Goal: Transaction & Acquisition: Purchase product/service

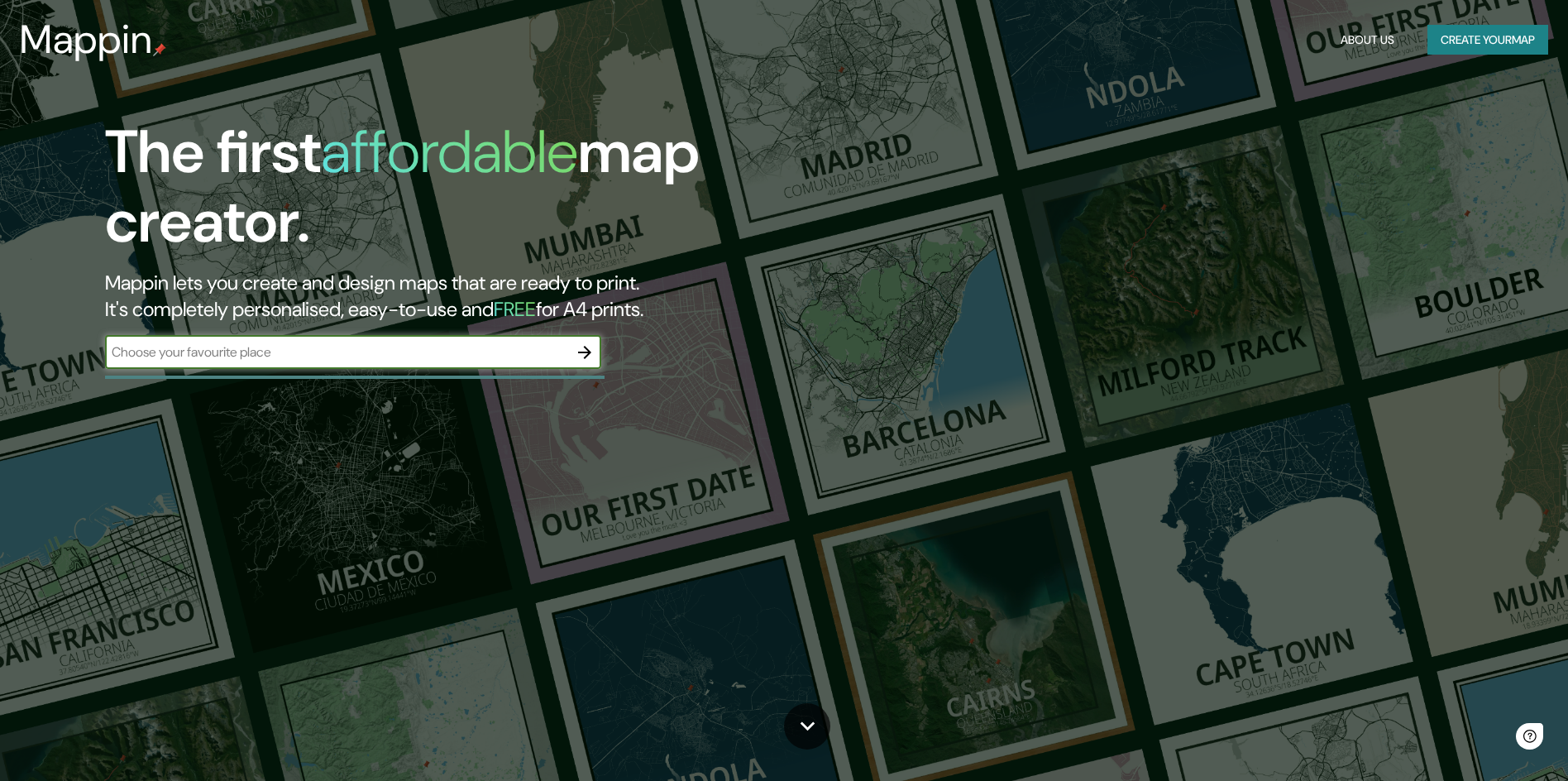
click at [312, 348] on input "text" at bounding box center [336, 352] width 463 height 19
click at [592, 353] on icon "button" at bounding box center [584, 352] width 20 height 20
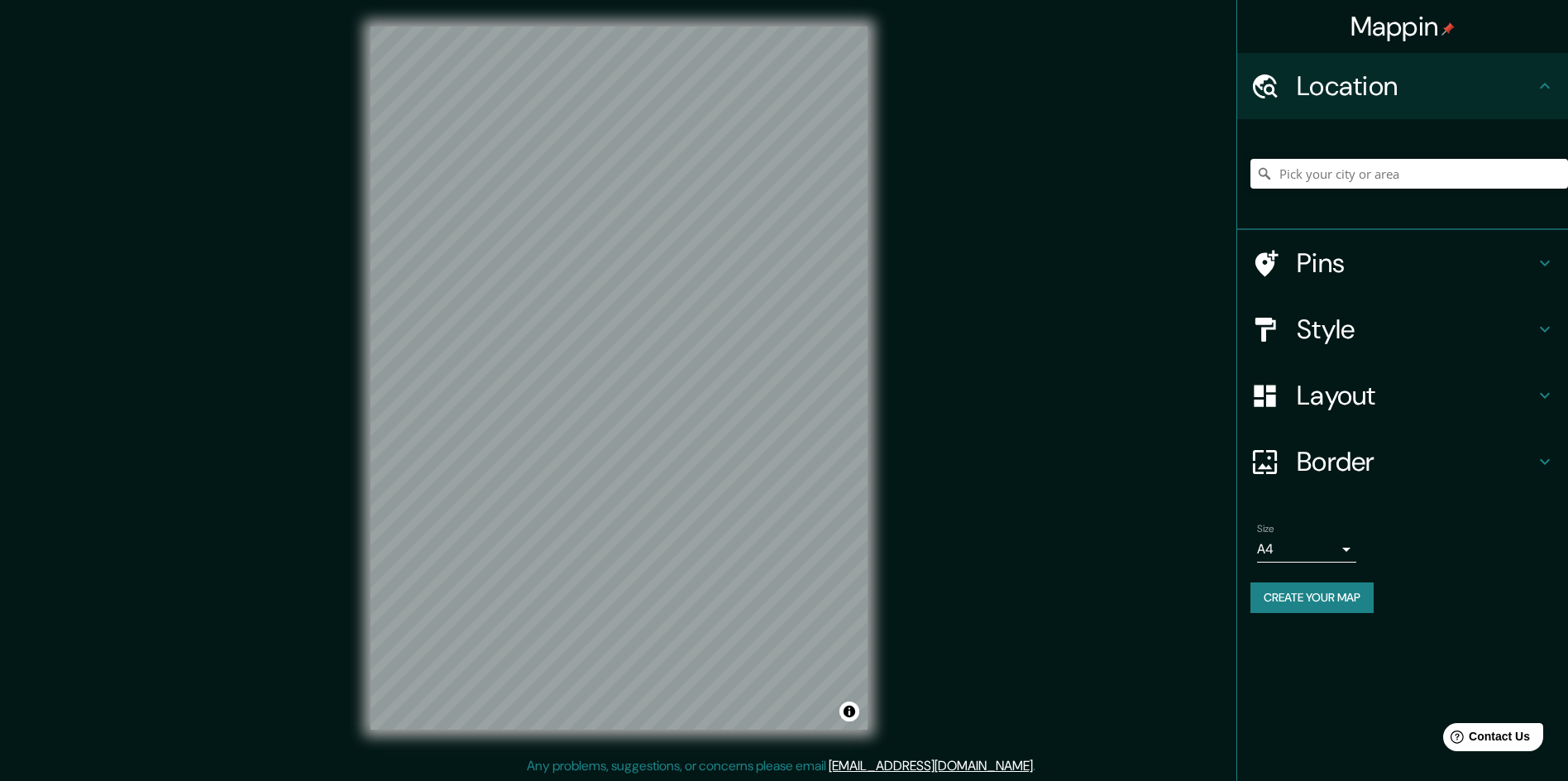
click at [208, 416] on div "Mappin Location Pins Style Layout Border Choose a border. Hint : you can make l…" at bounding box center [784, 391] width 1568 height 783
click at [867, 468] on div "© Mapbox © OpenStreetMap Improve this map" at bounding box center [619, 377] width 550 height 756
click at [1544, 391] on icon at bounding box center [1544, 395] width 20 height 20
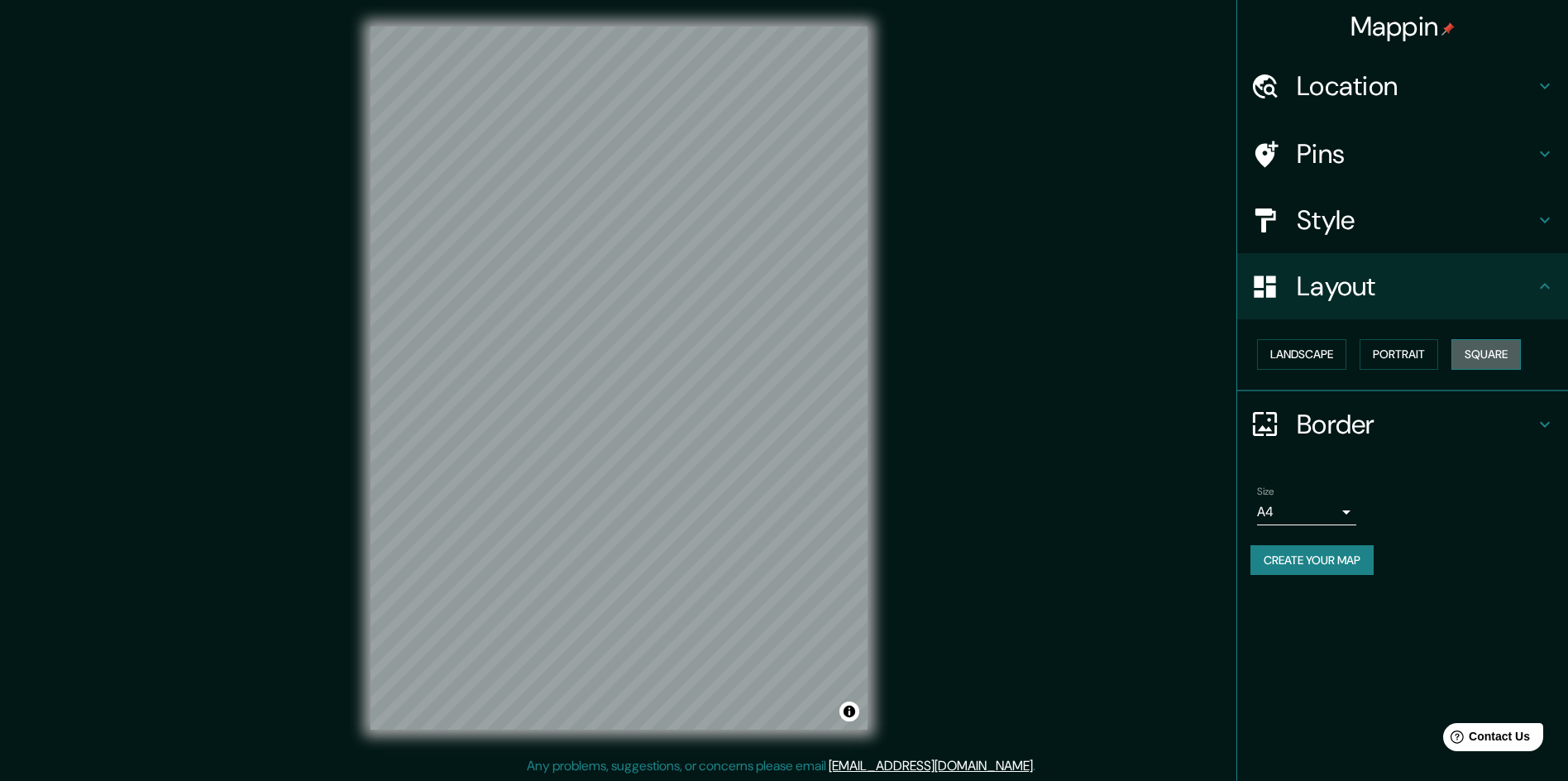
click at [1491, 349] on button "Square" at bounding box center [1486, 354] width 70 height 31
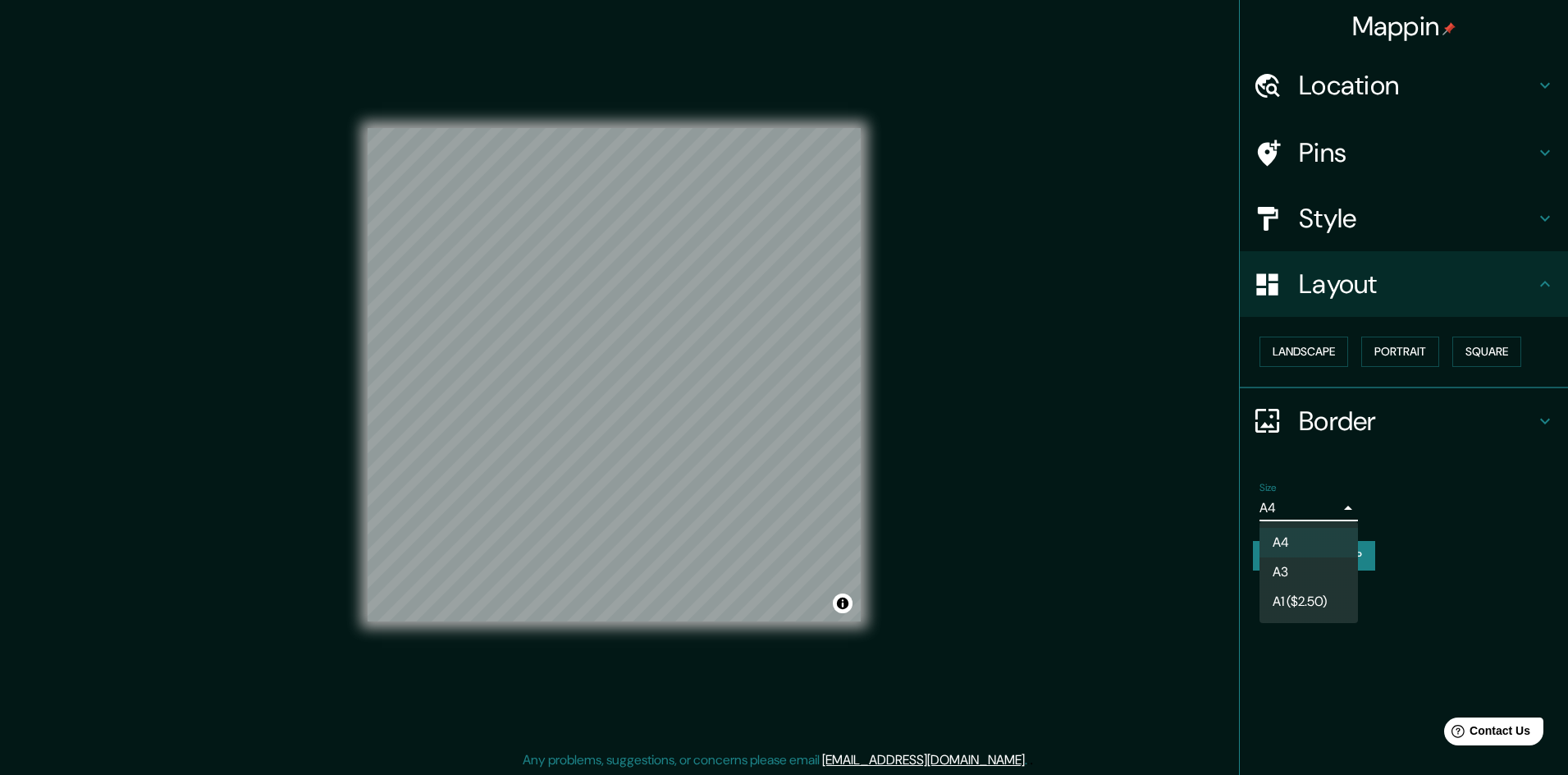
click at [1337, 511] on body "Mappin Location Pins Style Layout Landscape Portrait Square Border Choose a bor…" at bounding box center [784, 387] width 1568 height 775
click at [1337, 565] on li "A3" at bounding box center [1309, 572] width 99 height 30
type input "a4"
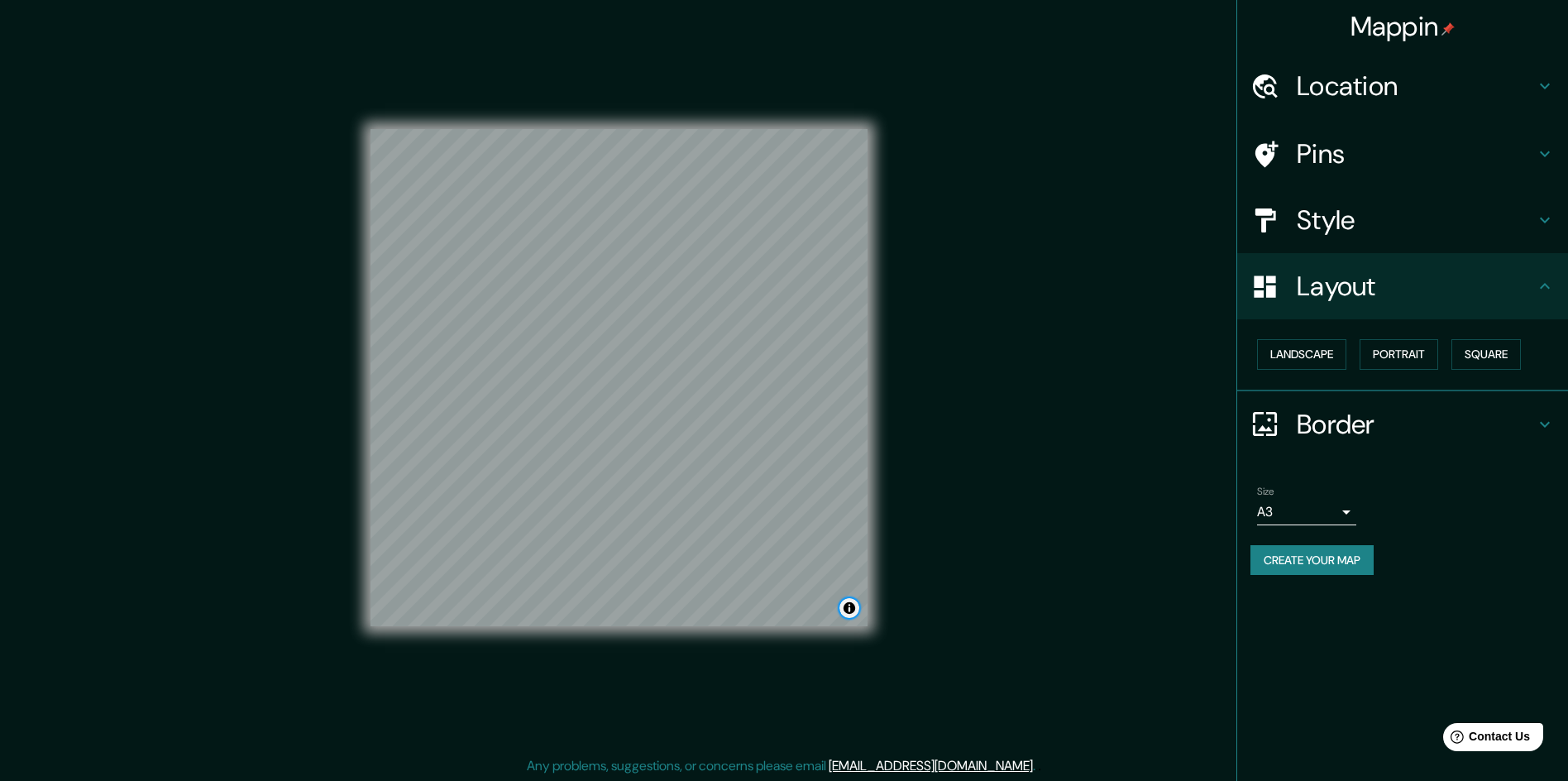
click at [851, 602] on button "Toggle attribution" at bounding box center [849, 607] width 20 height 20
click at [927, 523] on div "Mappin Location Pins Style Layout Landscape Portrait Square Border Choose a bor…" at bounding box center [784, 391] width 1568 height 783
click at [850, 605] on button "Toggle attribution" at bounding box center [849, 607] width 20 height 20
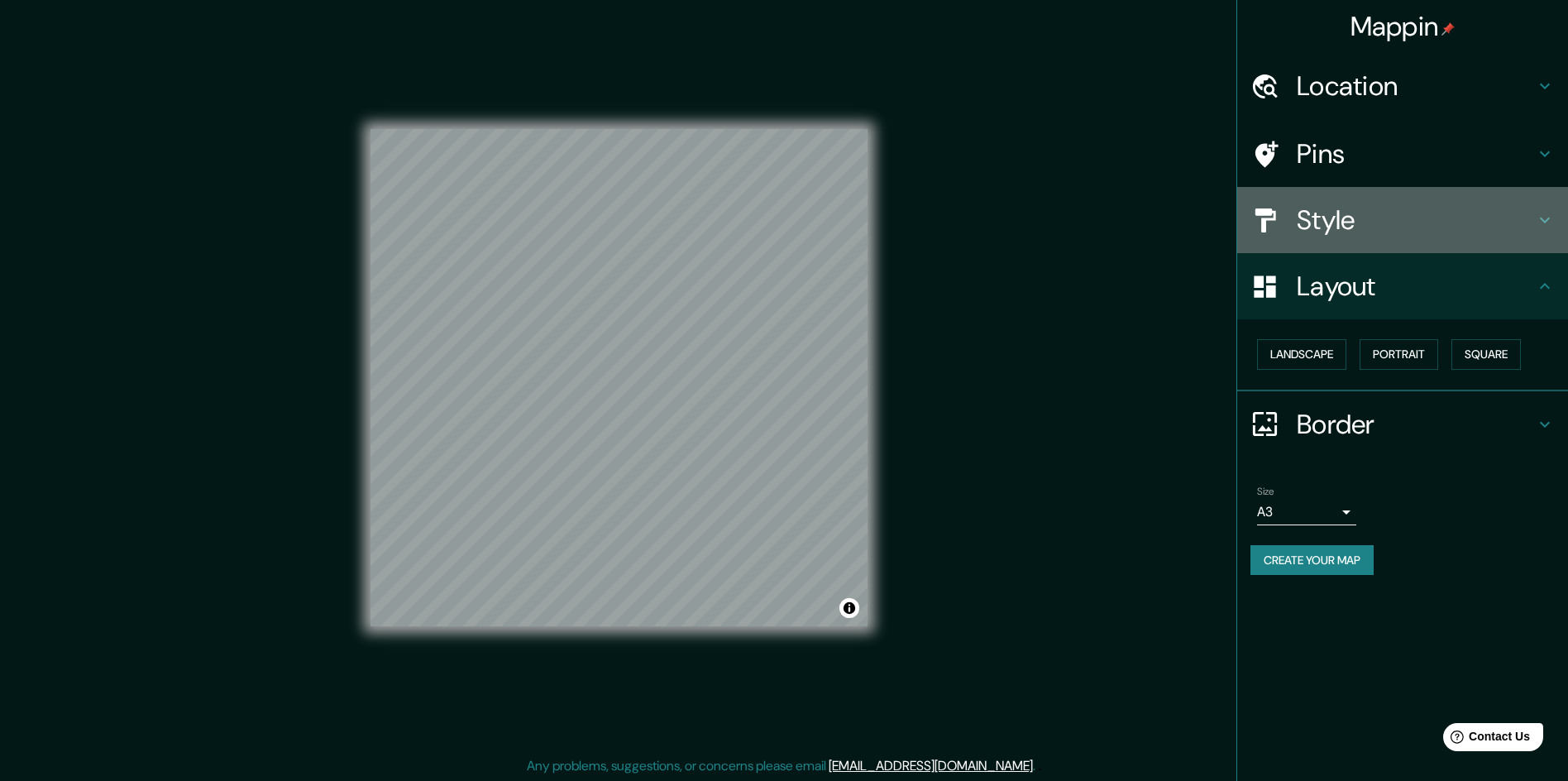
click at [1556, 219] on div "Style" at bounding box center [1402, 221] width 331 height 66
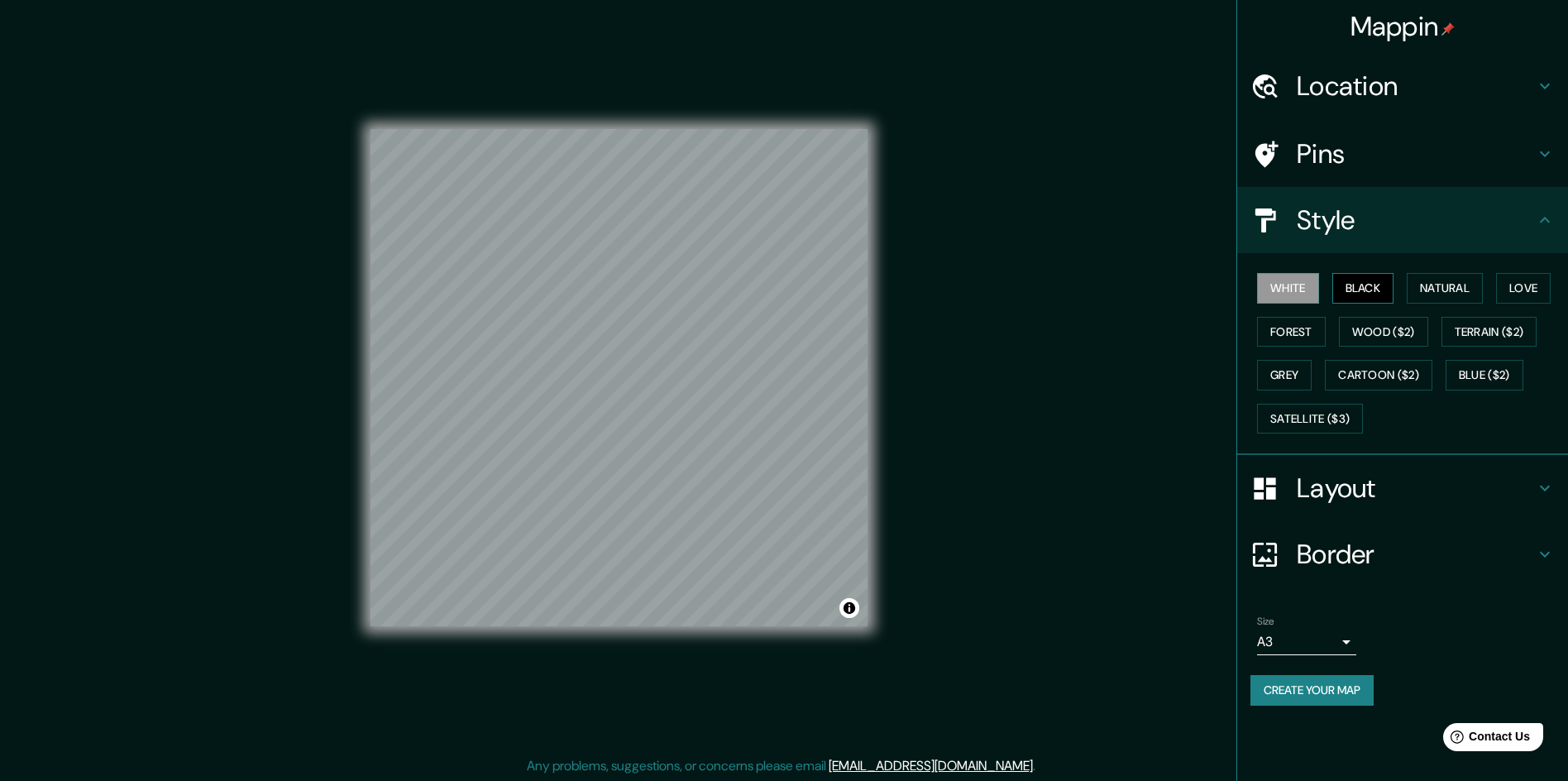
click at [1365, 284] on button "Black" at bounding box center [1363, 289] width 62 height 31
click at [1445, 275] on button "Natural" at bounding box center [1444, 289] width 76 height 31
click at [1542, 287] on button "Love" at bounding box center [1523, 289] width 54 height 31
click at [1523, 333] on button "Terrain ($2)" at bounding box center [1489, 332] width 96 height 31
click at [1311, 324] on button "Forest" at bounding box center [1291, 332] width 69 height 31
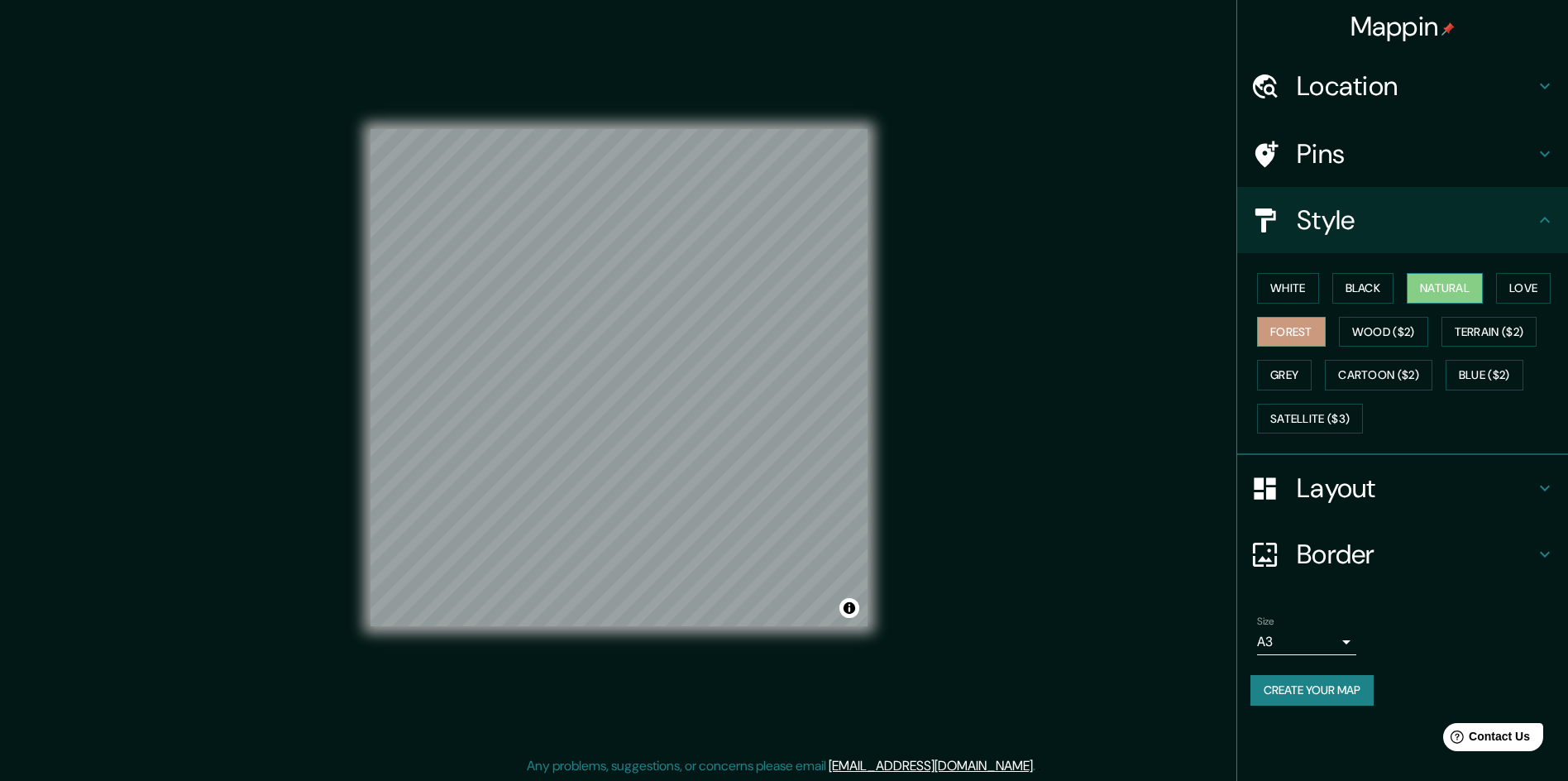
click at [1448, 283] on button "Natural" at bounding box center [1444, 289] width 76 height 31
click at [1400, 161] on h4 "Pins" at bounding box center [1416, 153] width 238 height 33
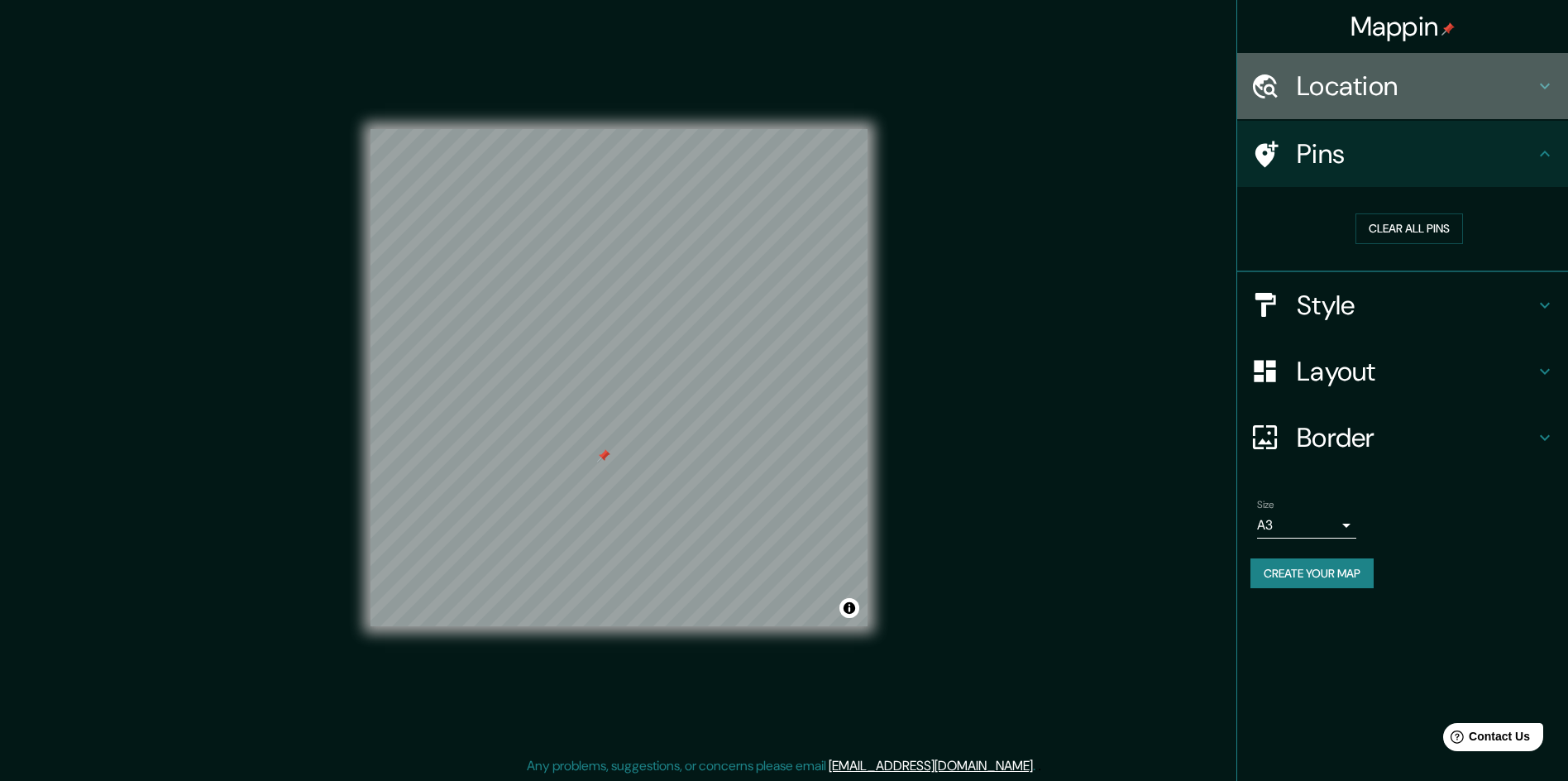
click at [1520, 92] on h4 "Location" at bounding box center [1416, 86] width 238 height 33
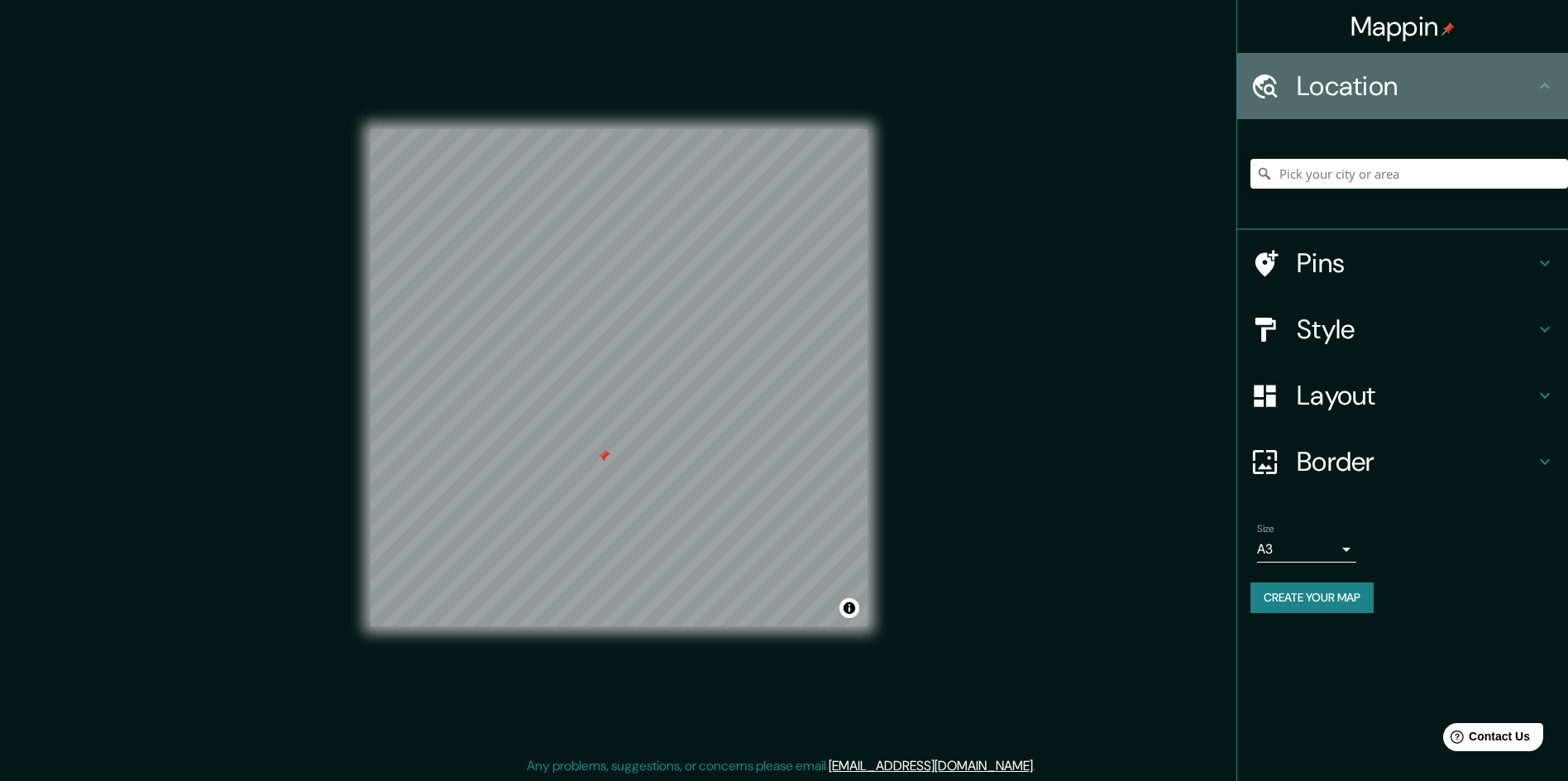
click at [1518, 79] on h4 "Location" at bounding box center [1416, 86] width 238 height 33
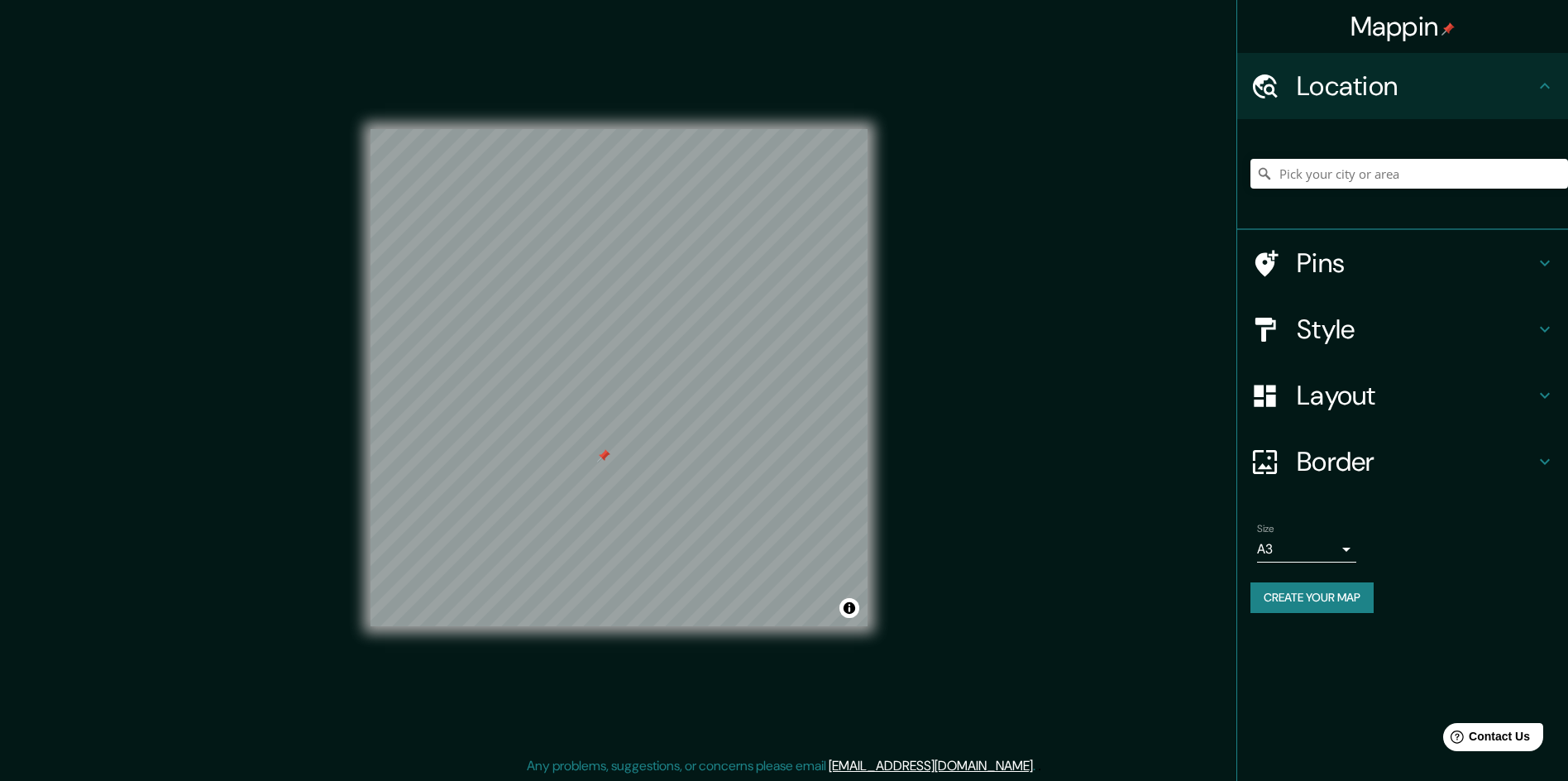
click at [1407, 451] on h4 "Border" at bounding box center [1416, 462] width 238 height 33
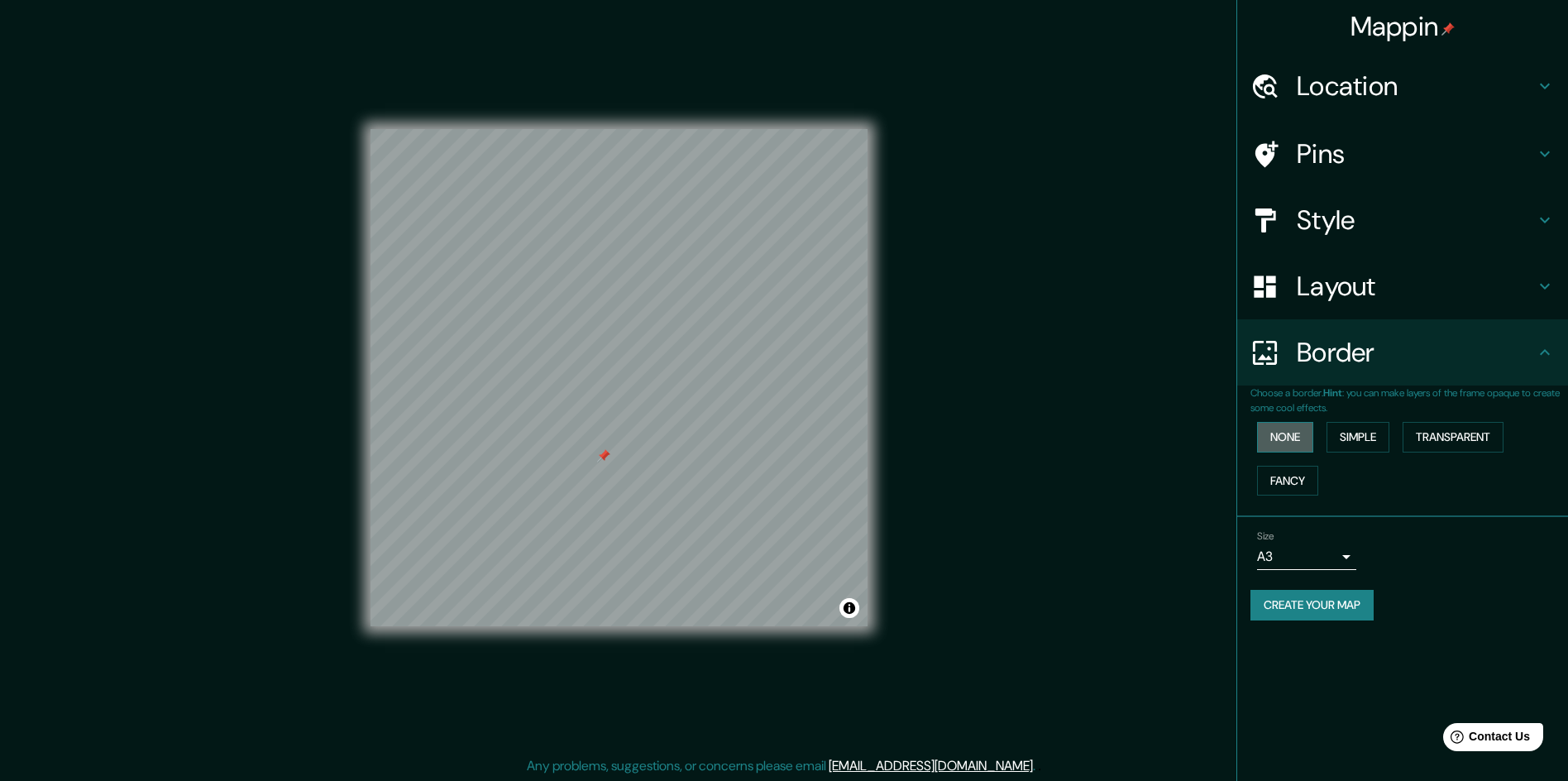
click at [1296, 430] on button "None" at bounding box center [1285, 437] width 56 height 31
click at [1370, 430] on button "Simple" at bounding box center [1358, 437] width 63 height 31
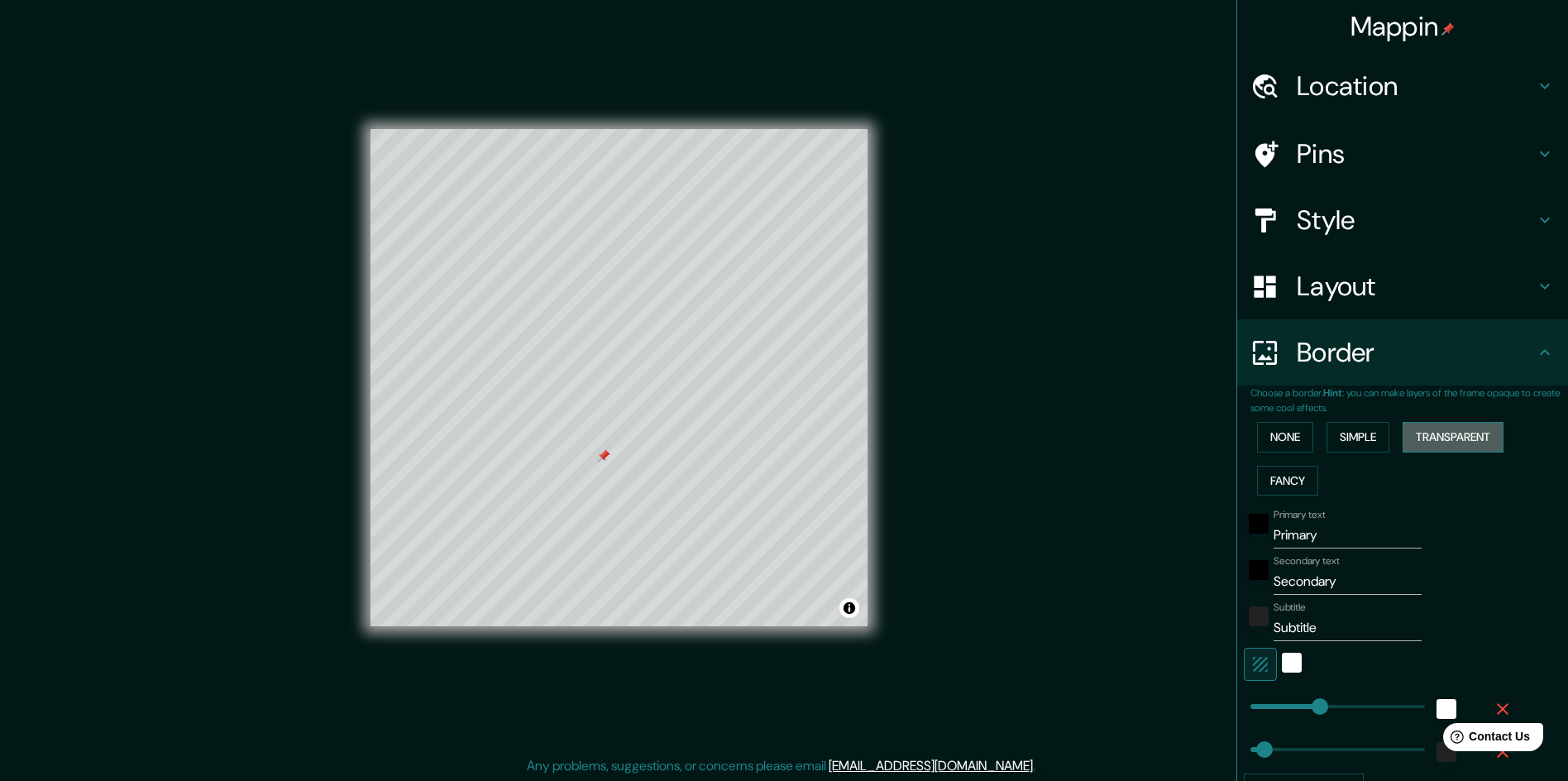
click at [1443, 438] on button "Transparent" at bounding box center [1452, 437] width 101 height 31
click at [1292, 468] on button "Fancy" at bounding box center [1288, 481] width 61 height 31
click at [1283, 432] on button "None" at bounding box center [1285, 437] width 56 height 31
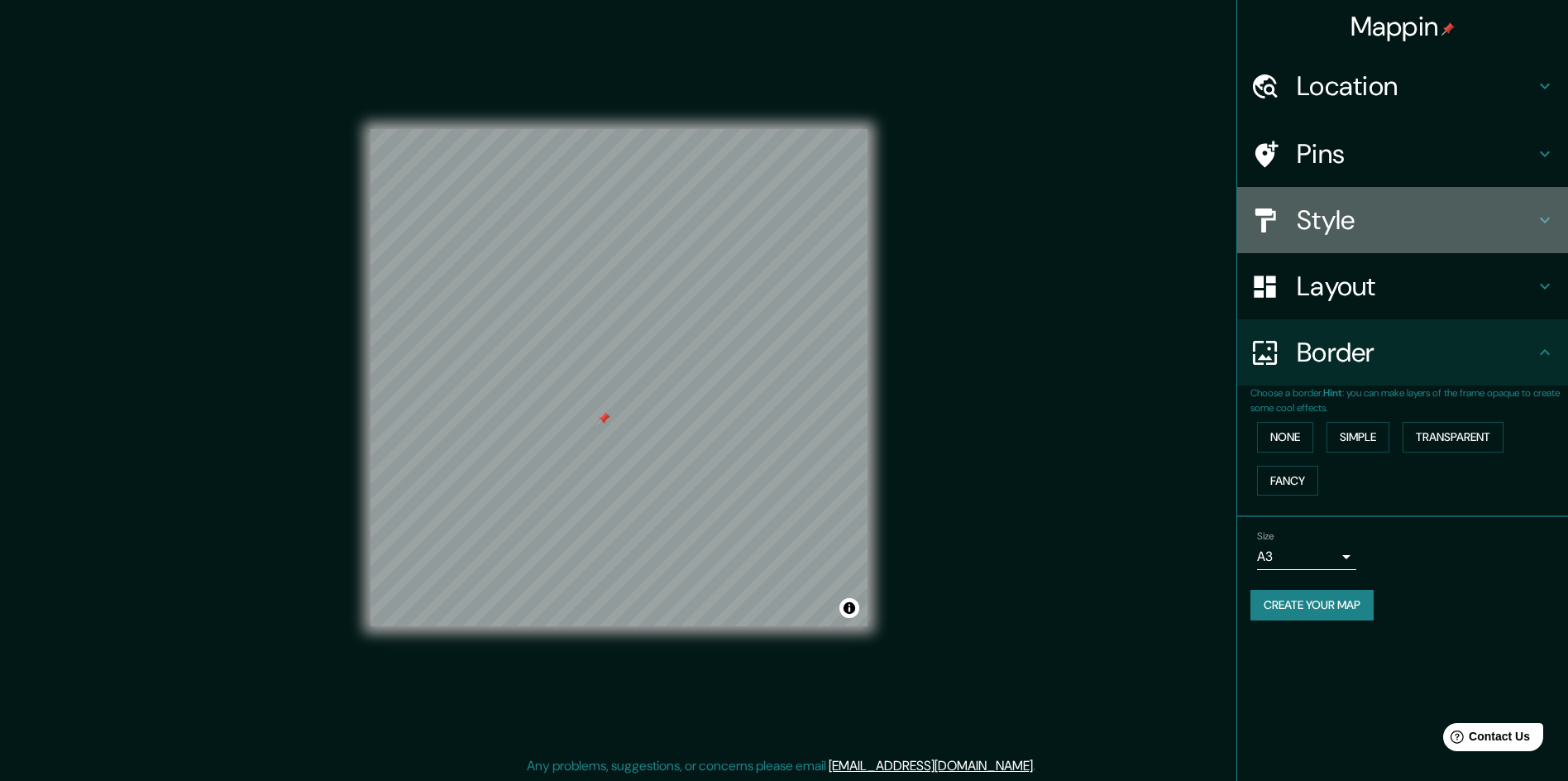
click at [1461, 201] on div "Style" at bounding box center [1402, 221] width 331 height 66
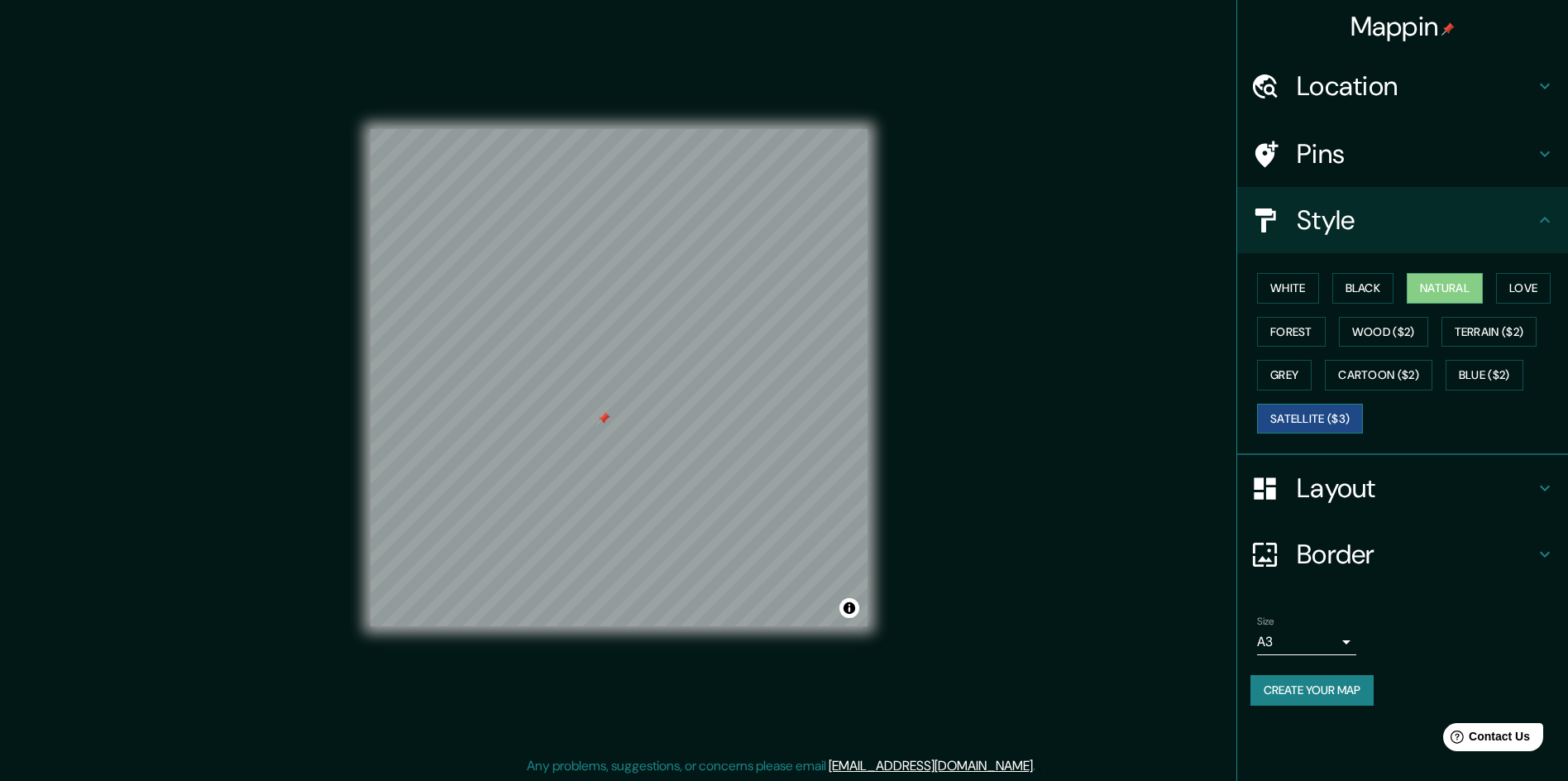
click at [1340, 421] on button "Satellite ($3)" at bounding box center [1310, 419] width 106 height 31
click at [1290, 359] on div "White Black Natural Love Forest Wood ($2) Terrain ($2) Grey Cartoon ($2) Blue (…" at bounding box center [1409, 353] width 318 height 174
click at [1287, 363] on button "Grey" at bounding box center [1285, 376] width 54 height 31
click at [1310, 288] on button "White" at bounding box center [1288, 289] width 62 height 31
click at [1349, 287] on button "Black" at bounding box center [1363, 289] width 62 height 31
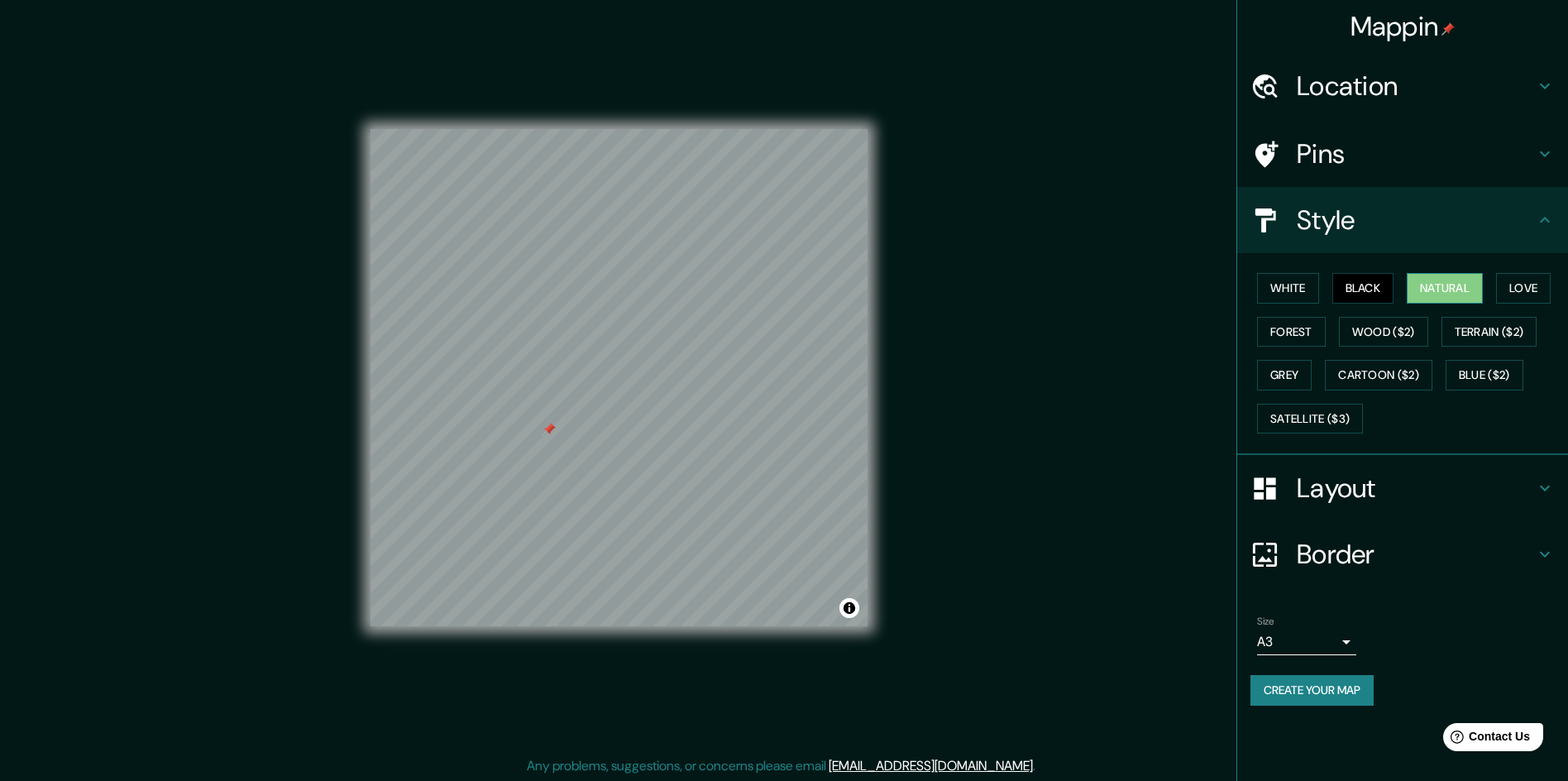
click at [1451, 286] on button "Natural" at bounding box center [1444, 289] width 76 height 31
click at [1534, 283] on button "Love" at bounding box center [1523, 289] width 54 height 31
click at [1292, 324] on button "Forest" at bounding box center [1291, 332] width 69 height 31
click at [1307, 284] on button "White" at bounding box center [1288, 289] width 62 height 31
click at [1283, 355] on div "White Black Natural Love Forest Wood ($2) Terrain ($2) Grey Cartoon ($2) Blue (…" at bounding box center [1409, 353] width 318 height 174
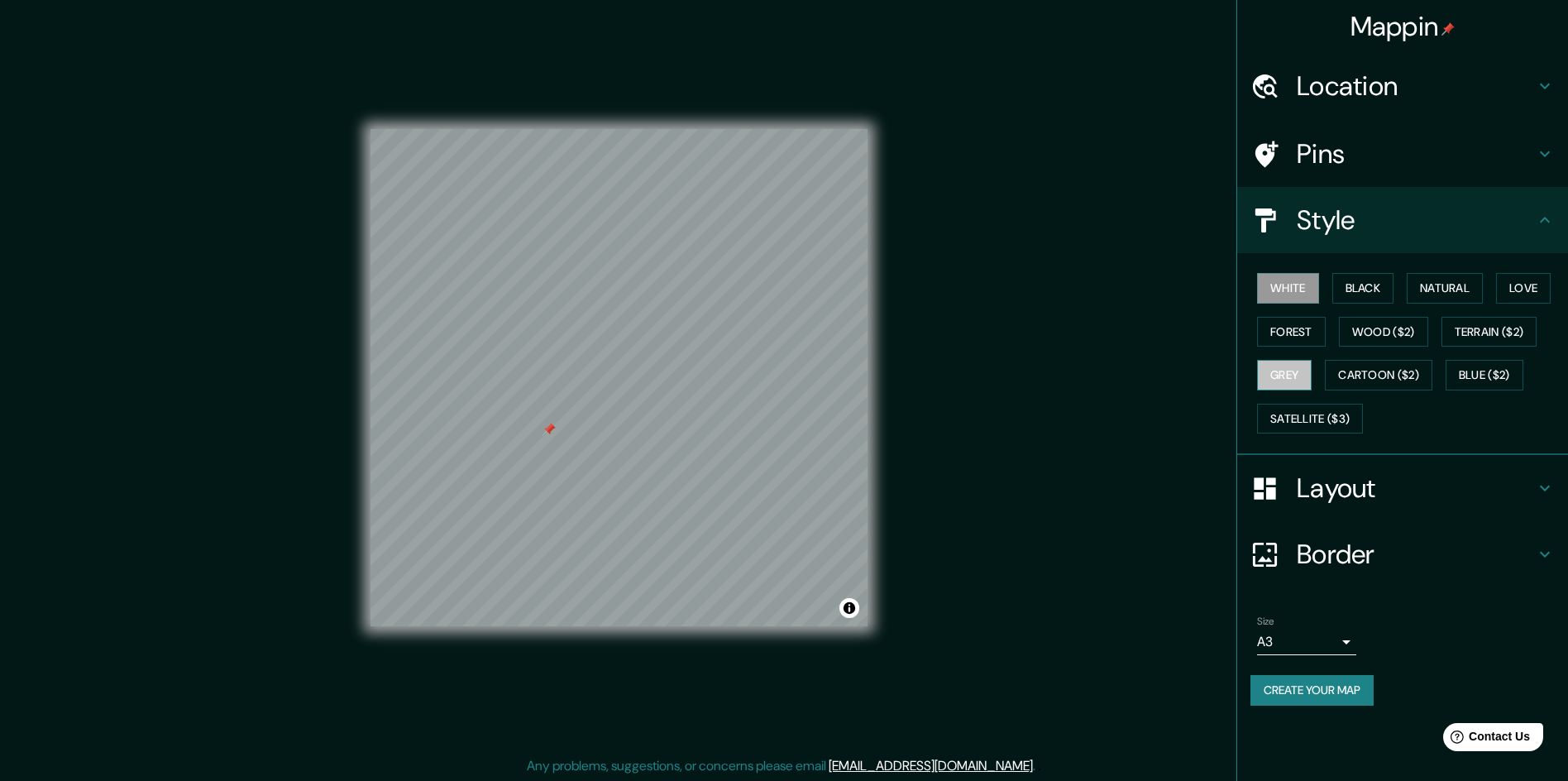
click at [1288, 372] on button "Grey" at bounding box center [1285, 376] width 54 height 31
click at [1341, 682] on button "Create your map" at bounding box center [1312, 691] width 123 height 31
click at [1315, 695] on button "Create your map" at bounding box center [1312, 691] width 123 height 31
click at [1134, 137] on div "Mappin Location Pins Style White Black Natural Love Forest Wood ($2) Terrain ($…" at bounding box center [784, 391] width 1568 height 783
click at [1287, 301] on button "White" at bounding box center [1288, 289] width 62 height 31
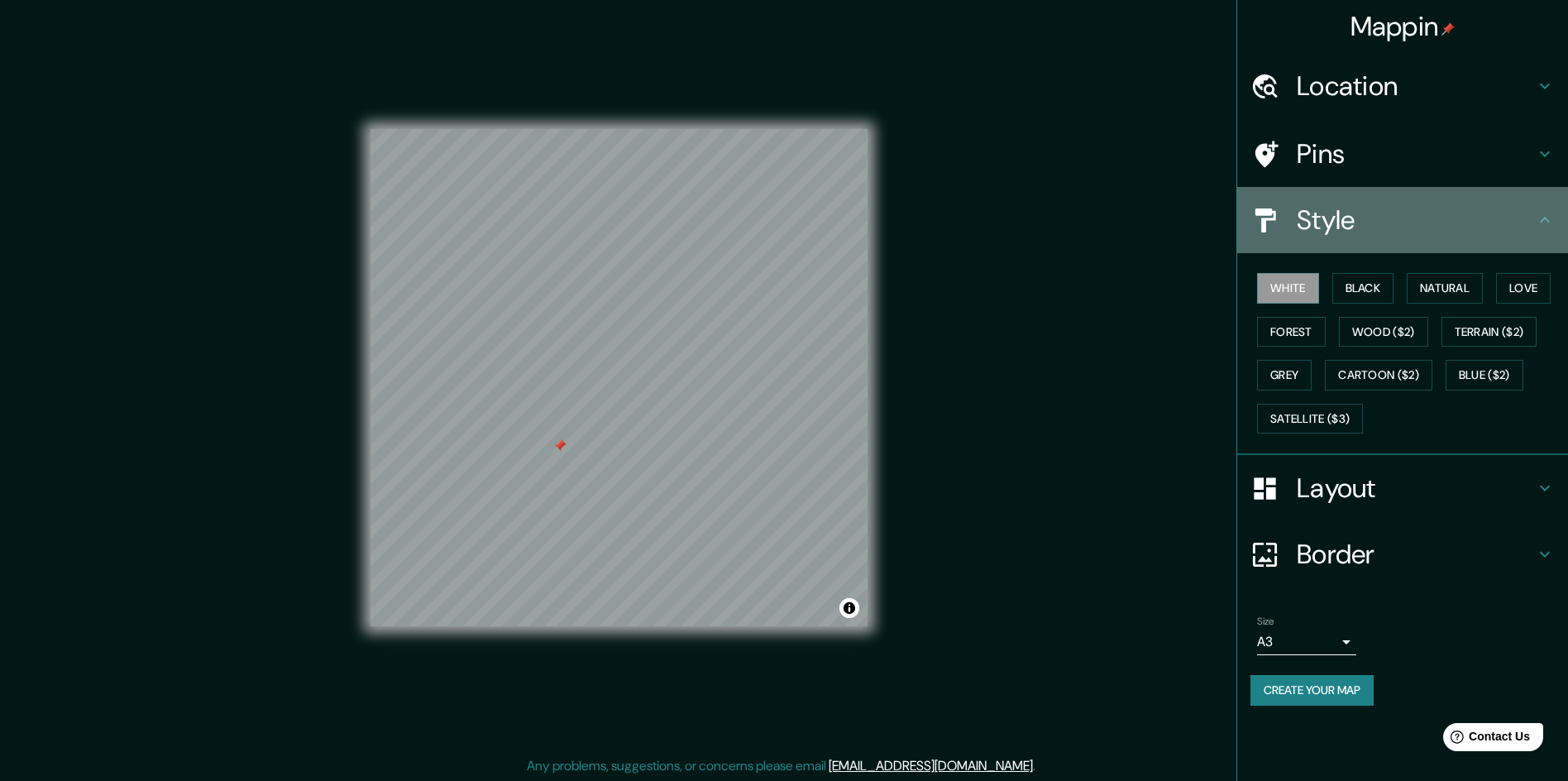
drag, startPoint x: 1306, startPoint y: 210, endPoint x: 1335, endPoint y: 213, distance: 29.2
click at [1335, 213] on h4 "Style" at bounding box center [1416, 220] width 238 height 33
click at [1349, 213] on h4 "Style" at bounding box center [1416, 220] width 238 height 33
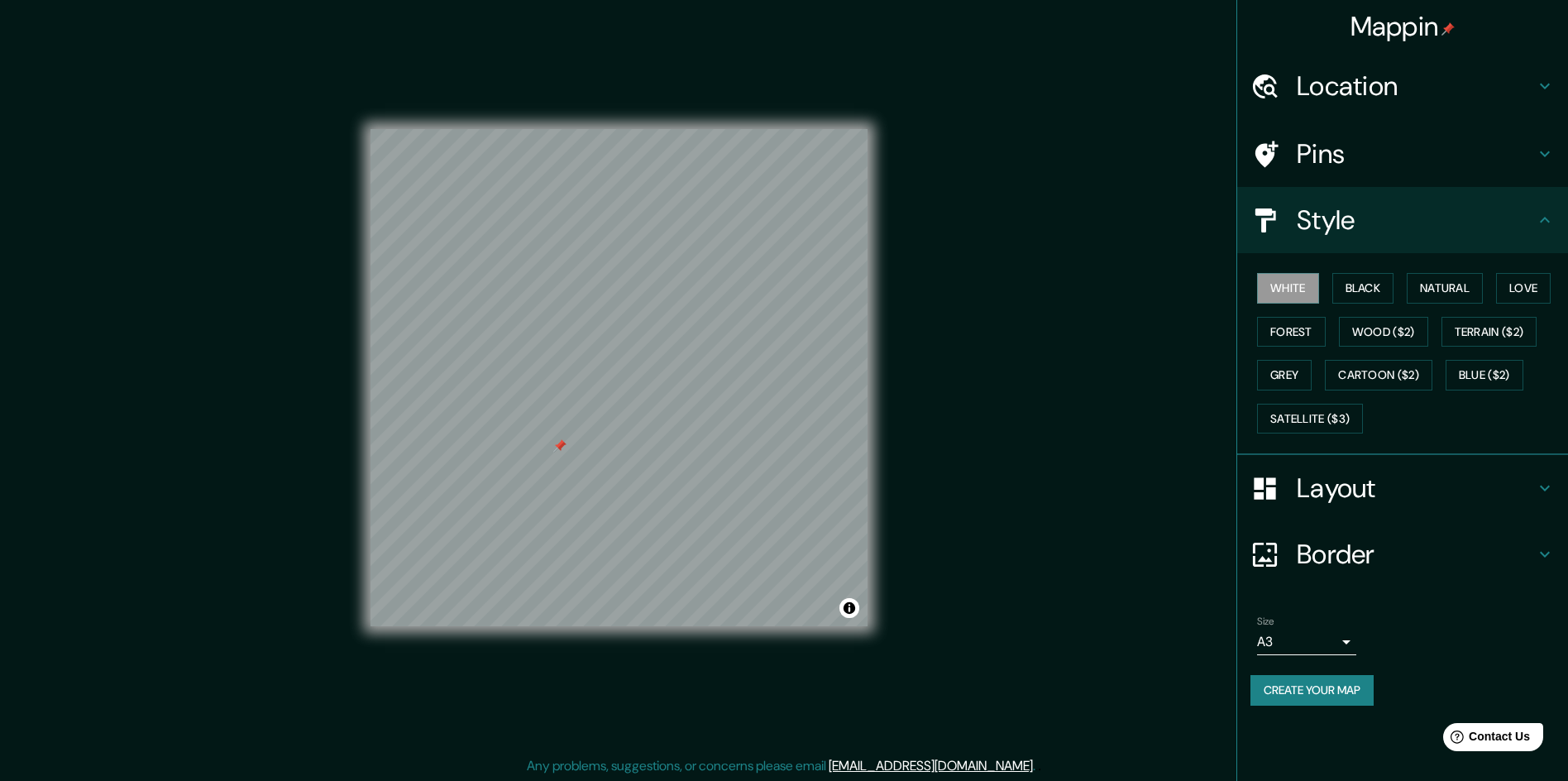
click at [1552, 220] on icon at bounding box center [1544, 220] width 20 height 20
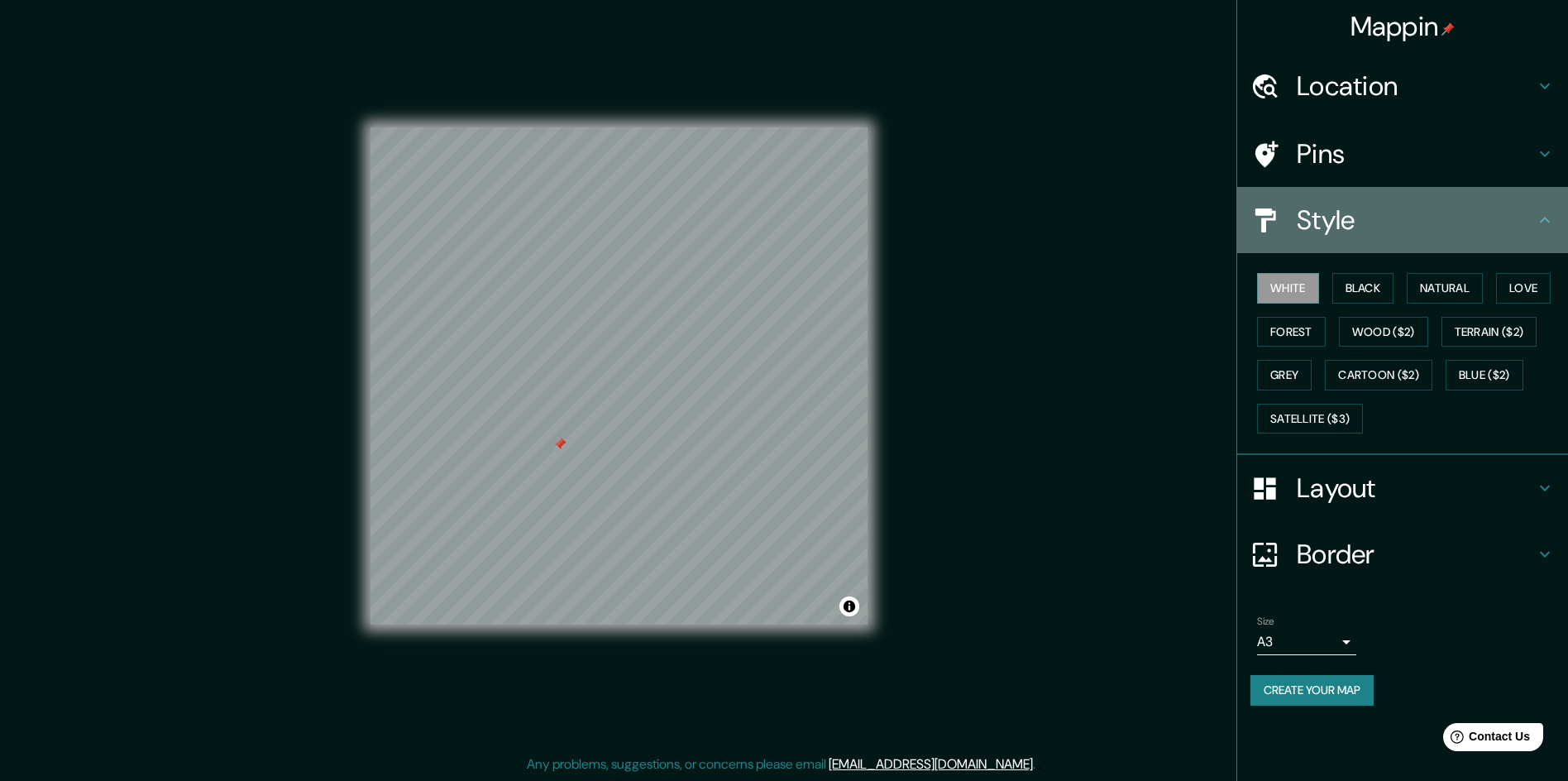
click at [1549, 217] on icon at bounding box center [1544, 220] width 20 height 20
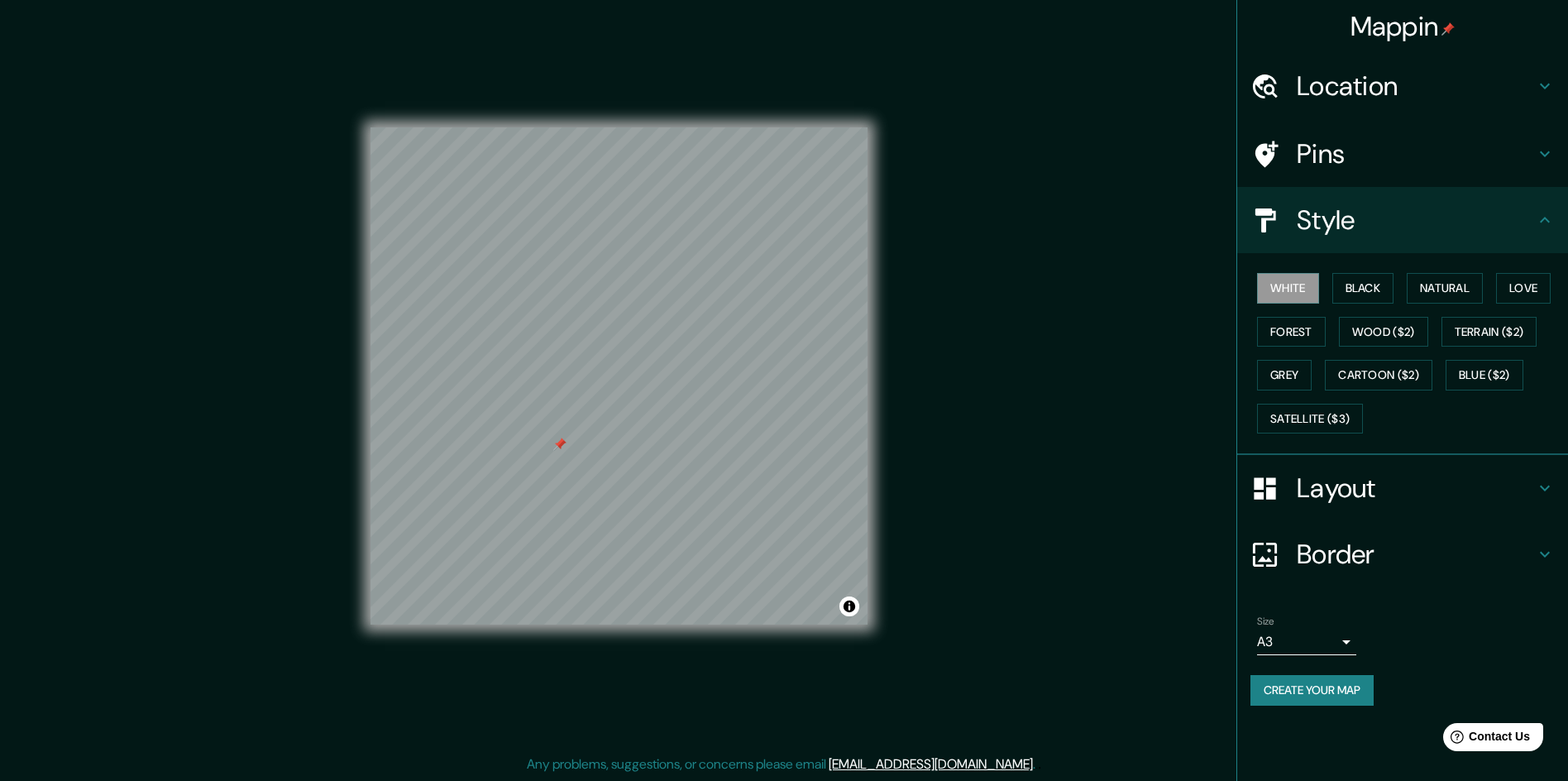
click at [1549, 217] on icon at bounding box center [1544, 220] width 20 height 20
click at [1543, 153] on icon at bounding box center [1544, 153] width 20 height 20
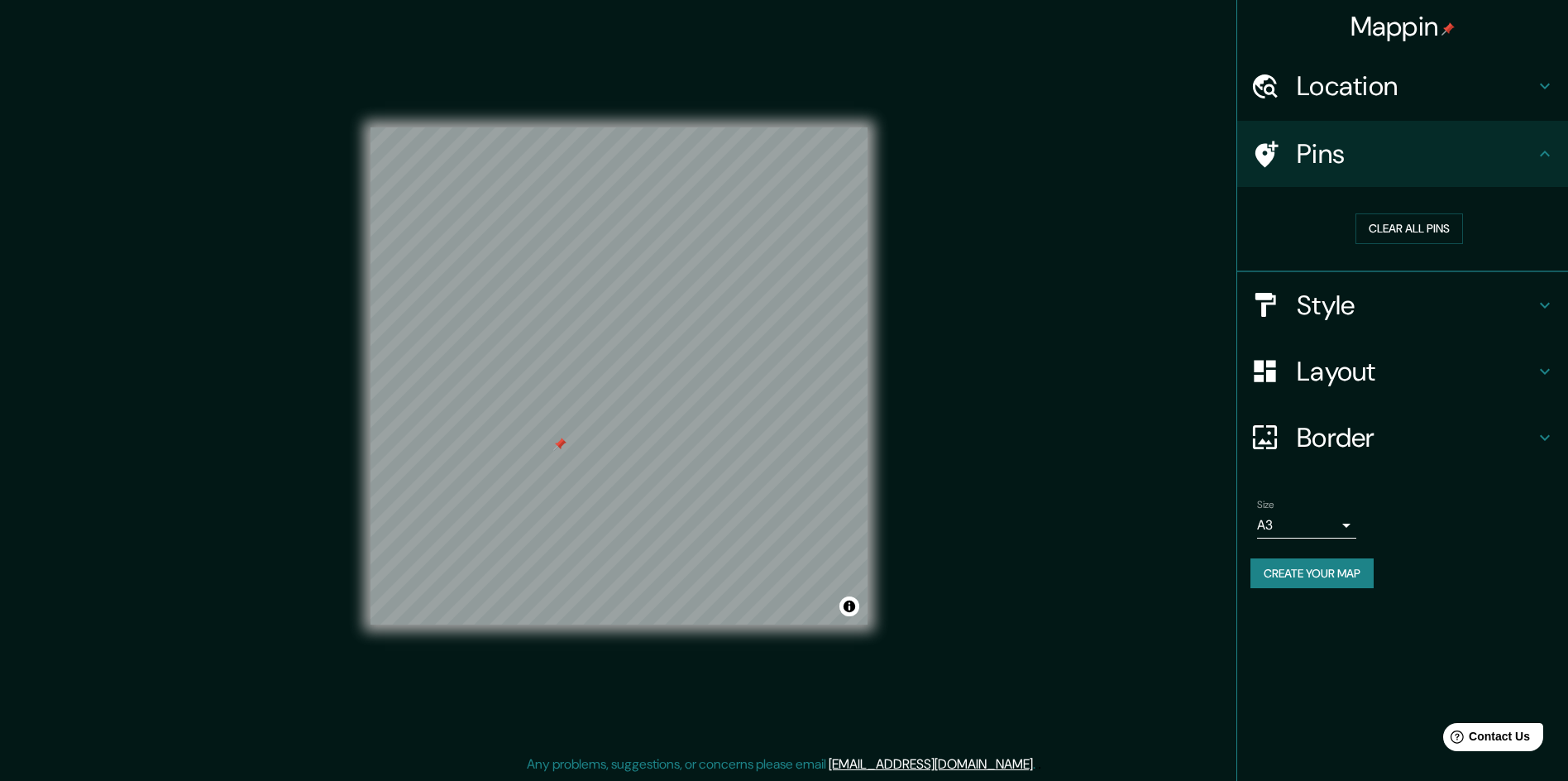
click at [1545, 161] on icon at bounding box center [1544, 153] width 20 height 20
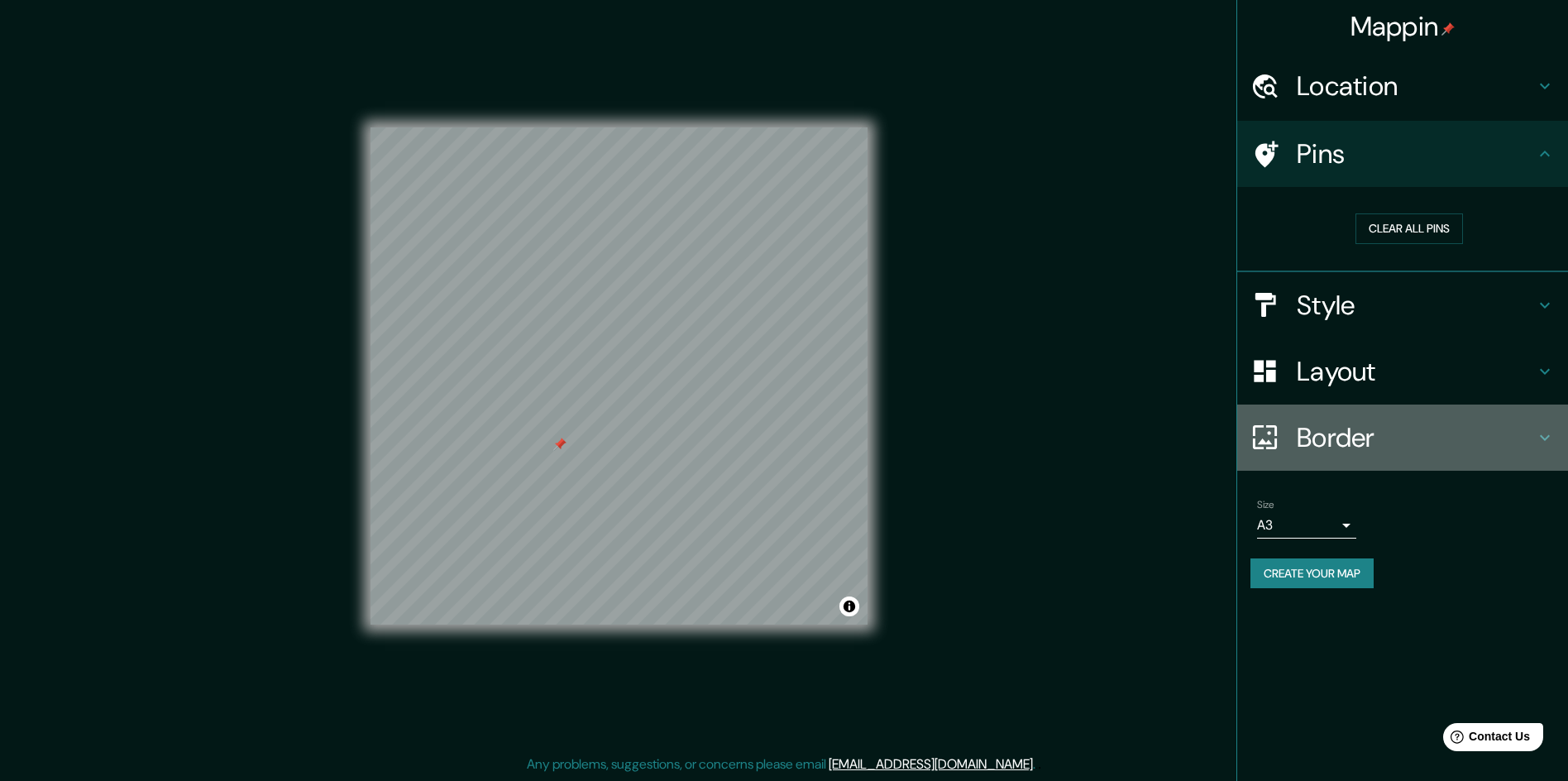
click at [1549, 430] on icon at bounding box center [1544, 437] width 20 height 20
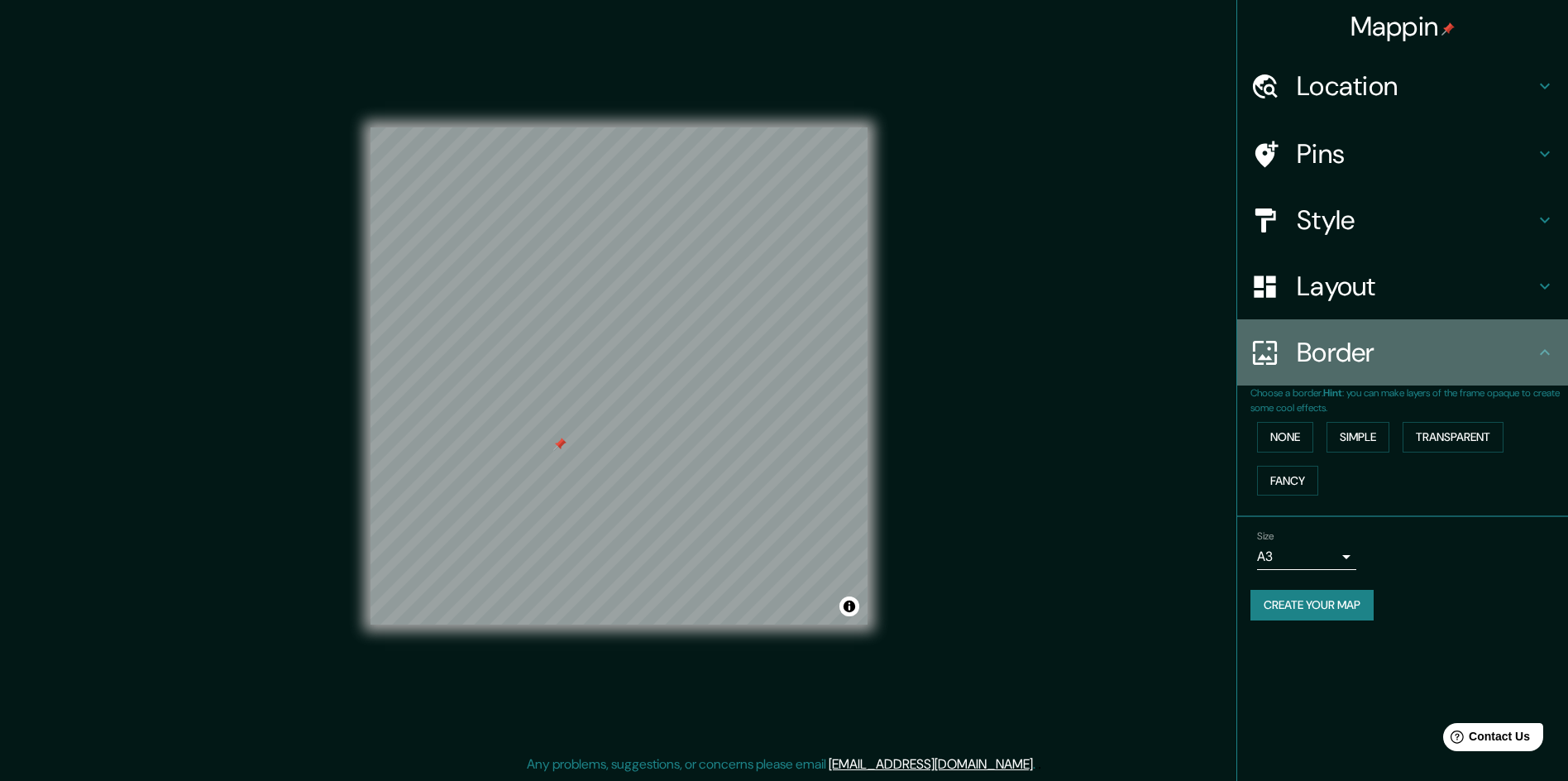
click at [1548, 342] on icon at bounding box center [1544, 352] width 20 height 20
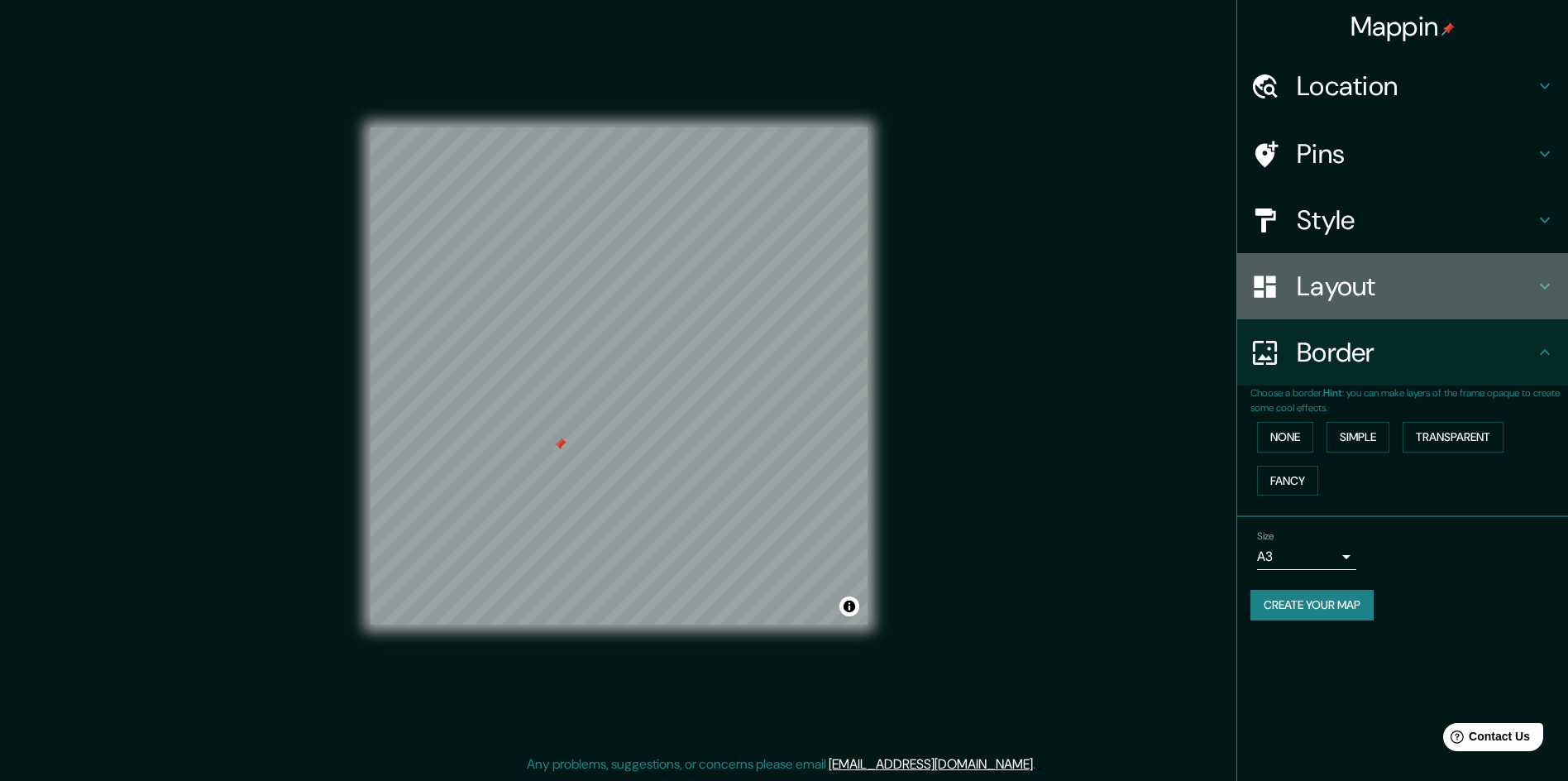
click at [1545, 276] on icon at bounding box center [1544, 285] width 20 height 20
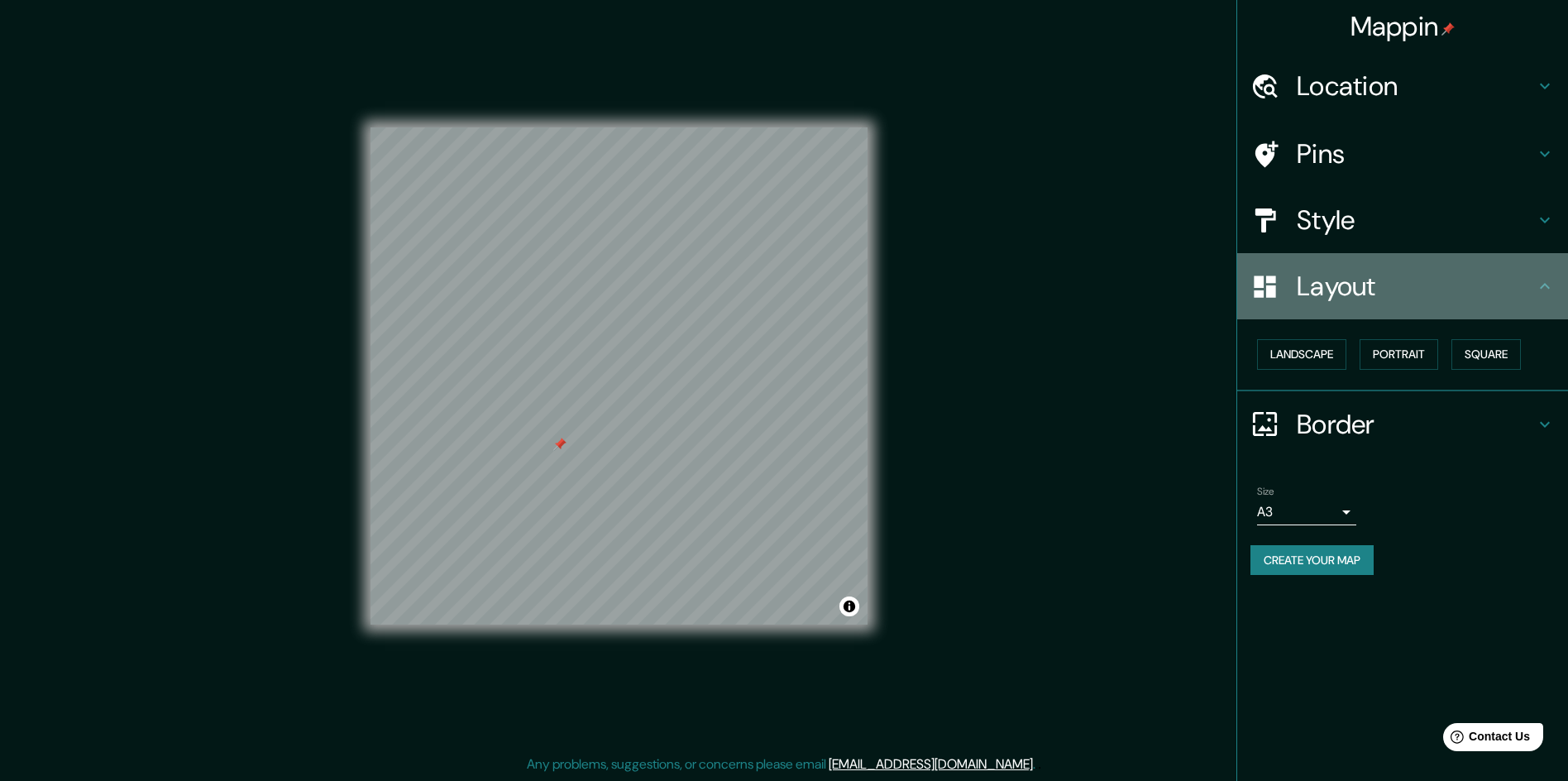
click at [1561, 284] on div "Layout" at bounding box center [1402, 286] width 331 height 66
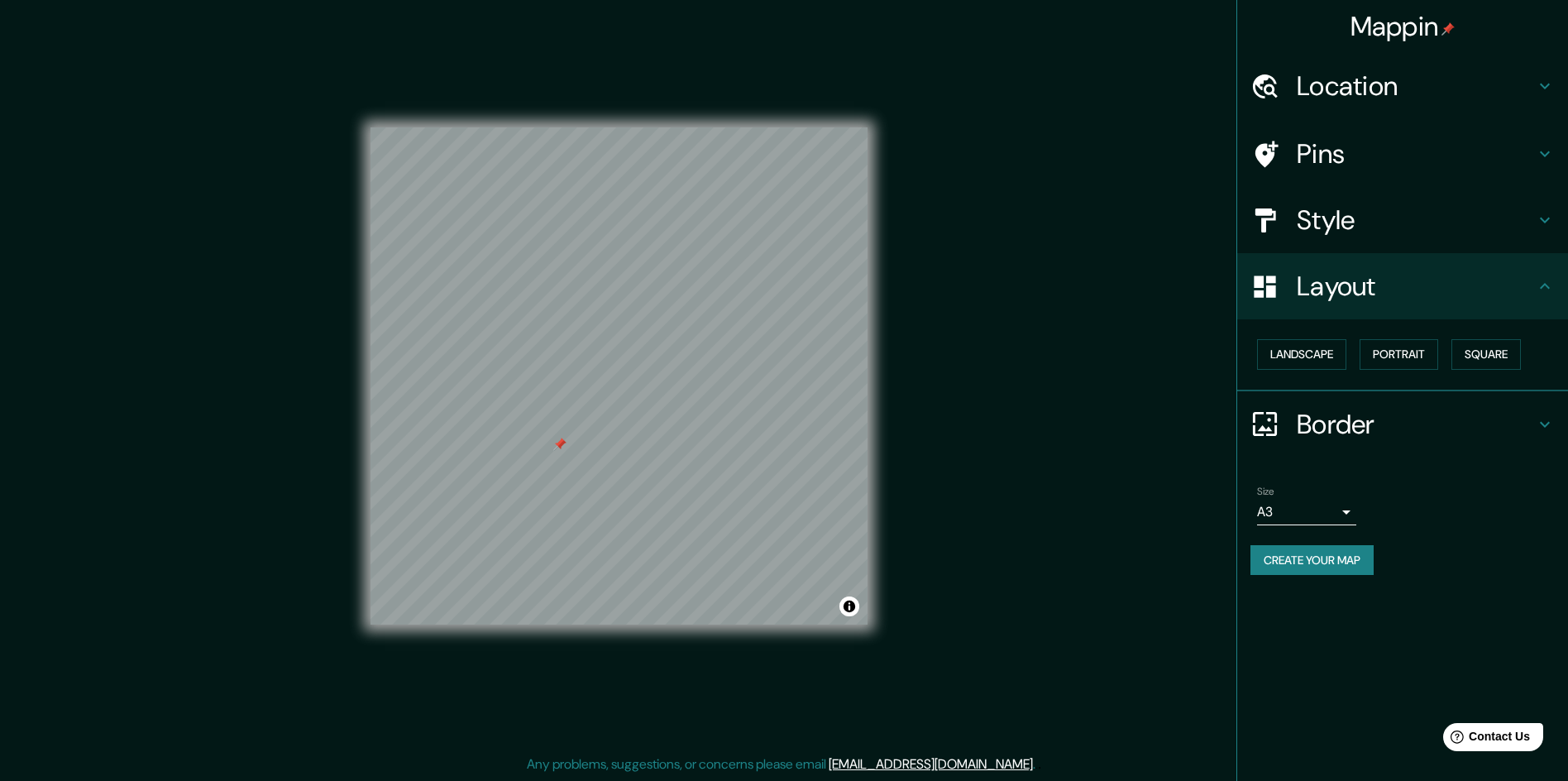
click at [1538, 217] on icon at bounding box center [1544, 220] width 20 height 20
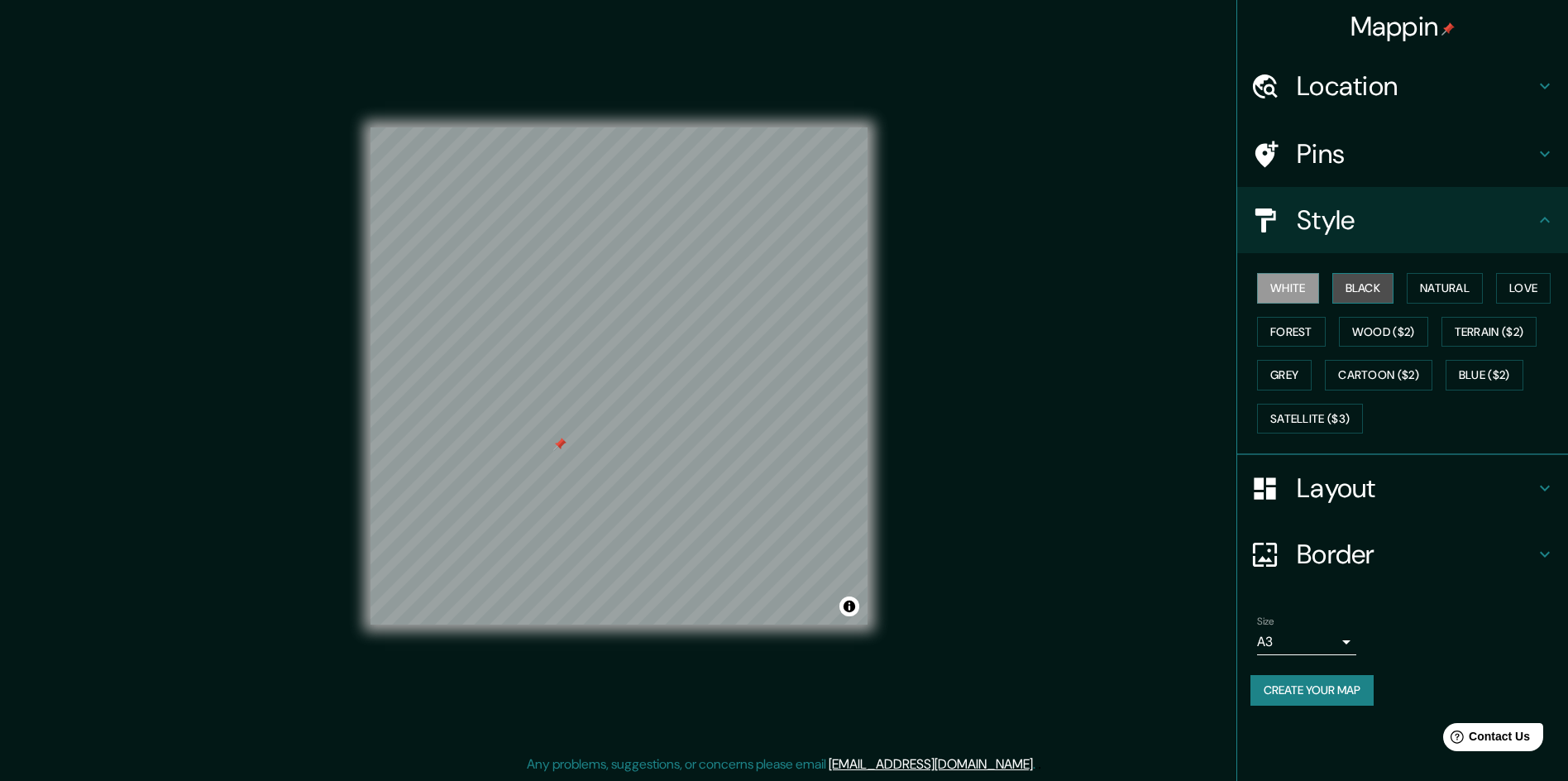
click at [1352, 282] on button "Black" at bounding box center [1363, 289] width 62 height 31
click at [1453, 293] on button "Natural" at bounding box center [1444, 289] width 76 height 31
click at [1510, 287] on button "Love" at bounding box center [1523, 289] width 54 height 31
click at [1365, 275] on button "Black" at bounding box center [1363, 289] width 62 height 31
click at [1309, 327] on button "Forest" at bounding box center [1291, 332] width 69 height 31
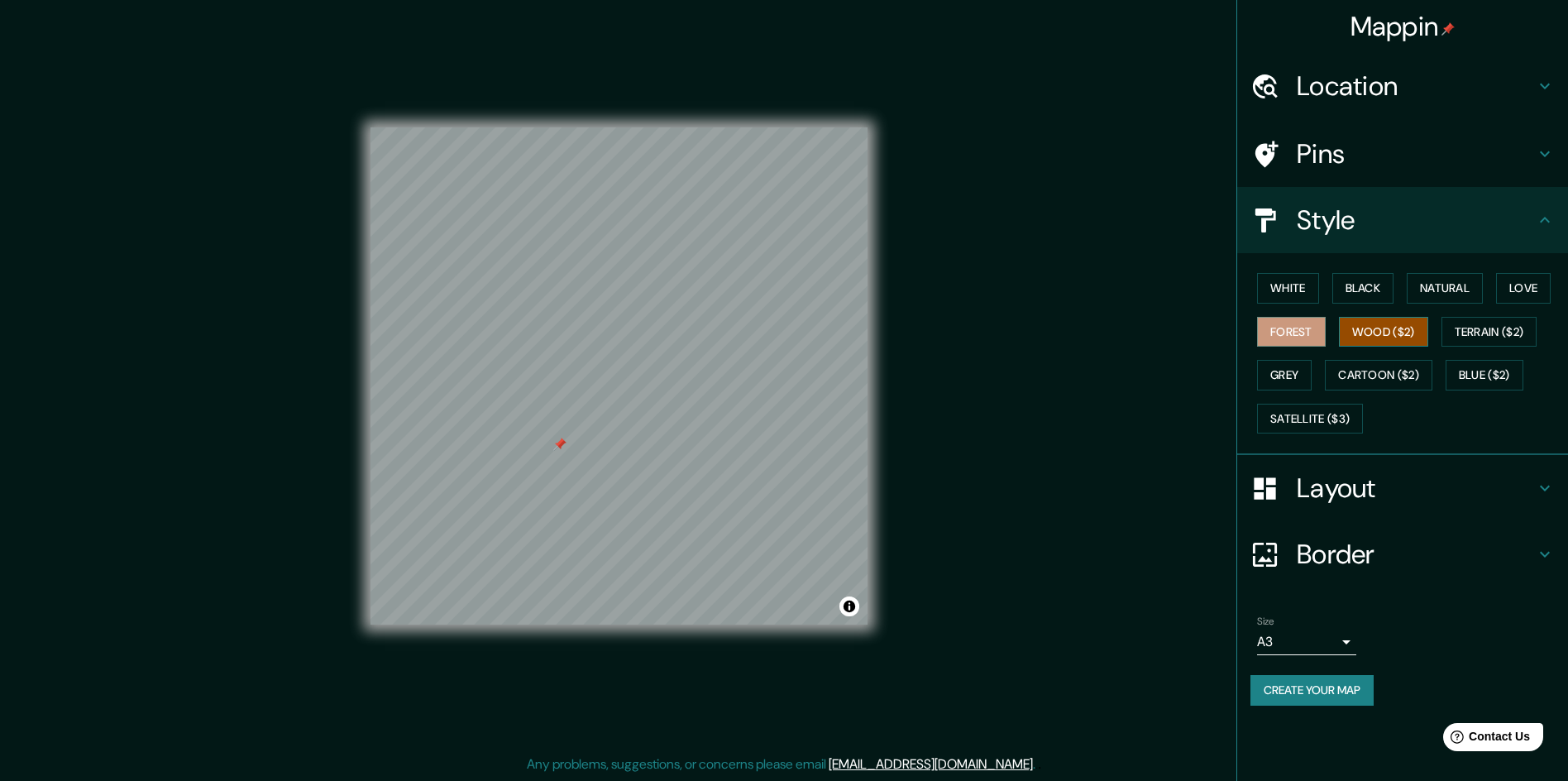
click at [1387, 339] on button "Wood ($2)" at bounding box center [1383, 332] width 89 height 31
click at [1475, 340] on button "Terrain ($2)" at bounding box center [1489, 332] width 96 height 31
click at [1306, 369] on button "Grey" at bounding box center [1285, 376] width 54 height 31
click at [1404, 372] on button "Cartoon ($2)" at bounding box center [1378, 376] width 107 height 31
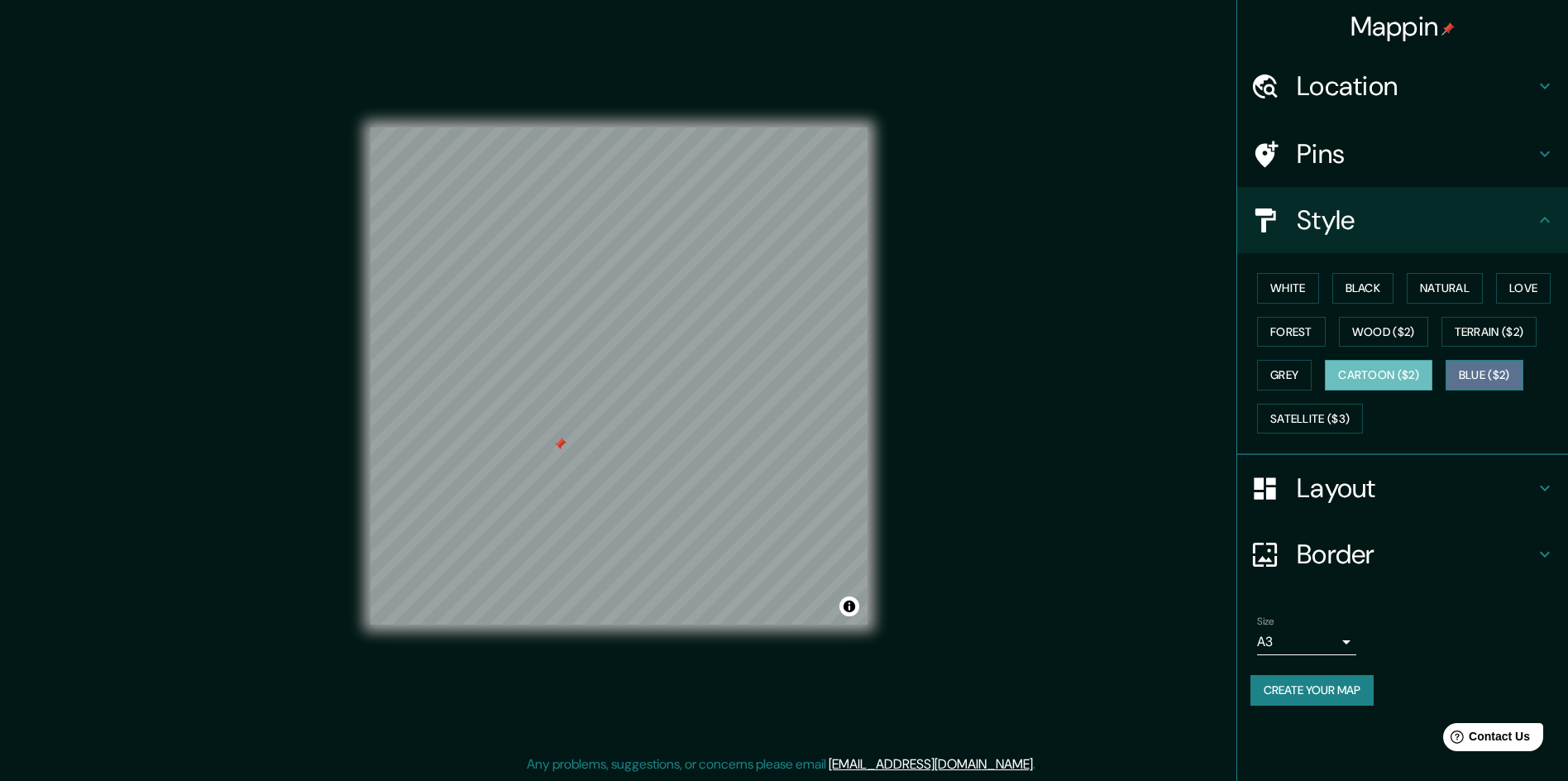
click at [1489, 381] on button "Blue ($2)" at bounding box center [1484, 376] width 77 height 31
click at [1313, 332] on button "Forest" at bounding box center [1291, 332] width 69 height 31
